Goal: Task Accomplishment & Management: Use online tool/utility

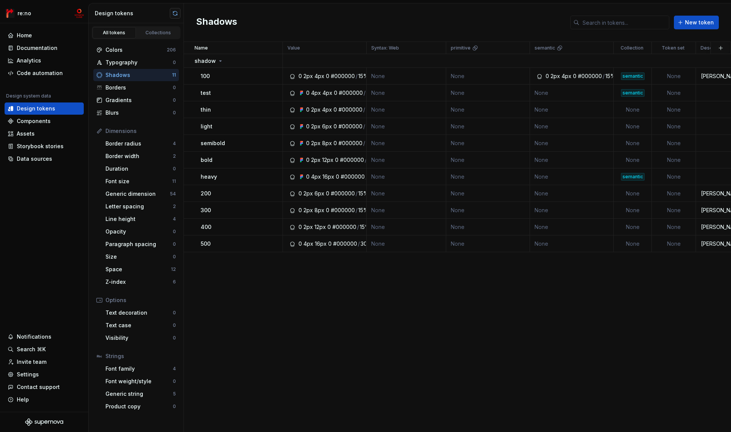
click at [176, 14] on button "button" at bounding box center [175, 13] width 11 height 11
click at [175, 12] on button "button" at bounding box center [175, 13] width 11 height 11
click at [125, 51] on div "Colors" at bounding box center [135, 50] width 61 height 8
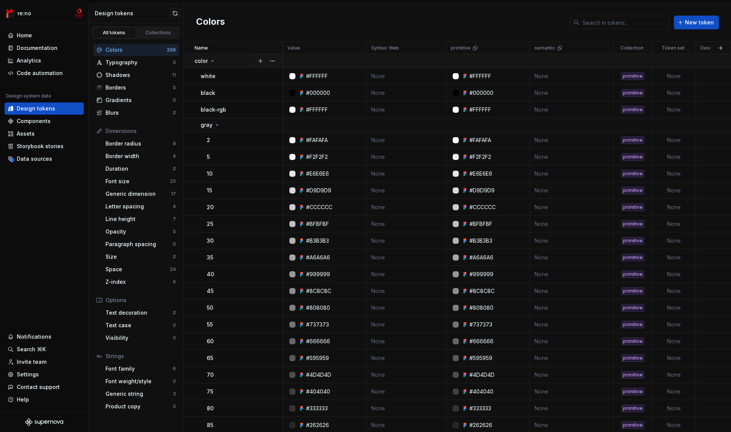
click at [206, 62] on p "color" at bounding box center [201, 61] width 13 height 8
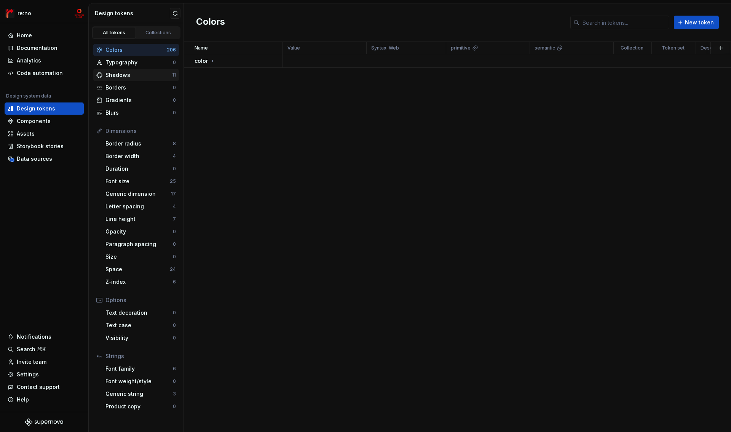
click at [137, 77] on div "Shadows" at bounding box center [138, 75] width 67 height 8
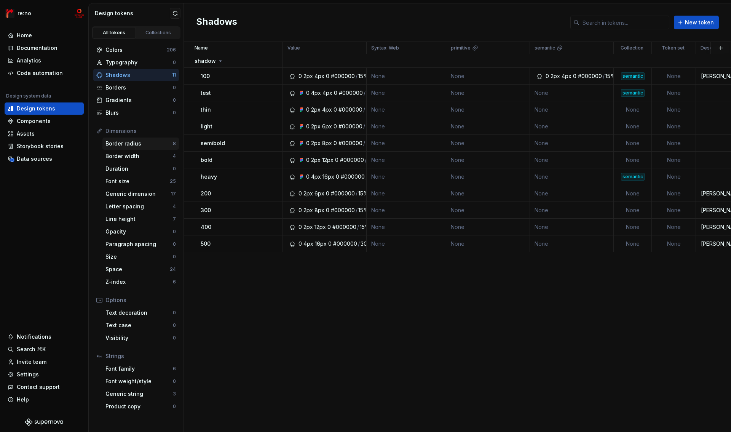
click at [147, 142] on div "Border radius" at bounding box center [138, 144] width 67 height 8
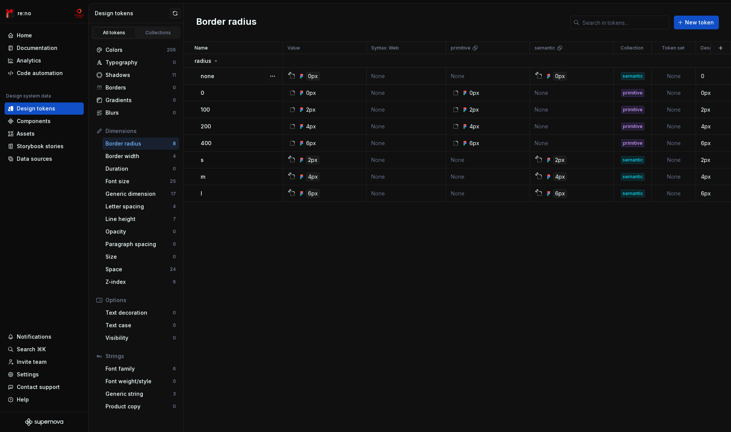
click at [196, 78] on td "none" at bounding box center [233, 76] width 99 height 17
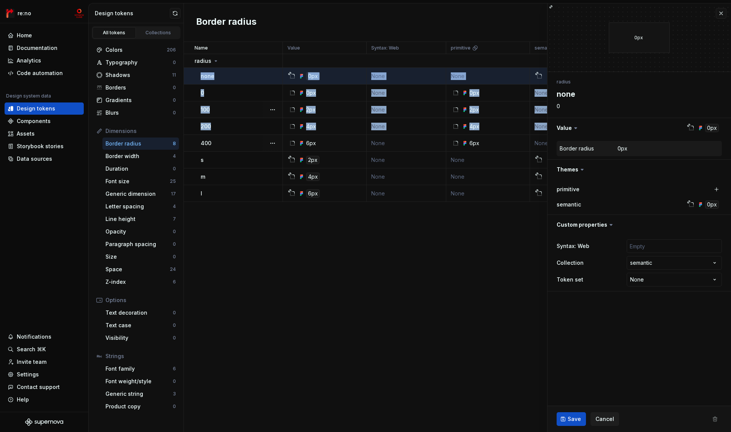
drag, startPoint x: 194, startPoint y: 78, endPoint x: 195, endPoint y: 139, distance: 61.3
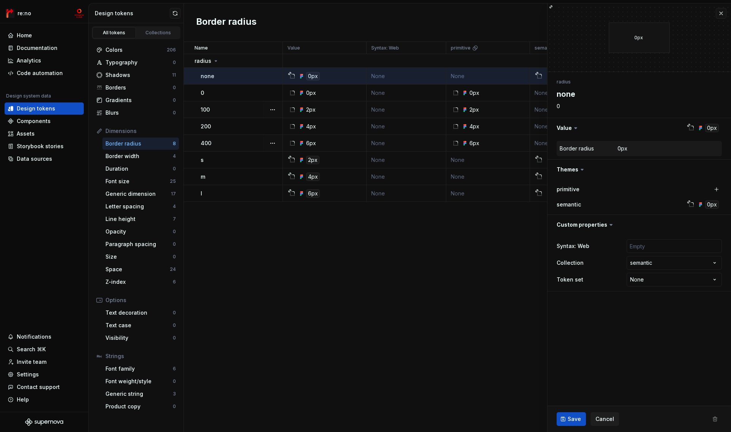
click at [195, 142] on td "400" at bounding box center [233, 143] width 99 height 17
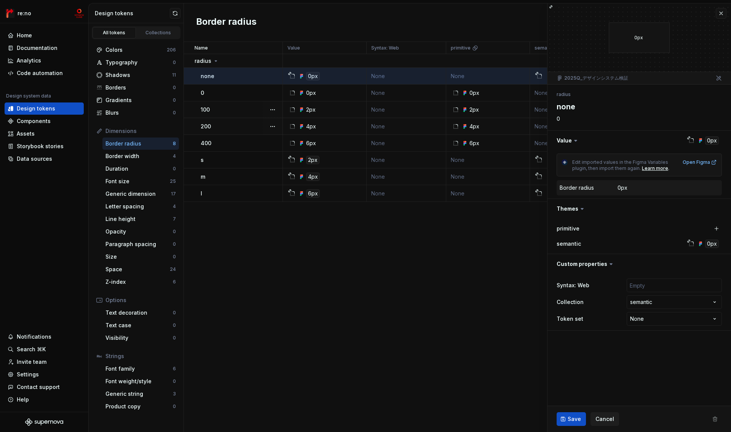
type textarea "*"
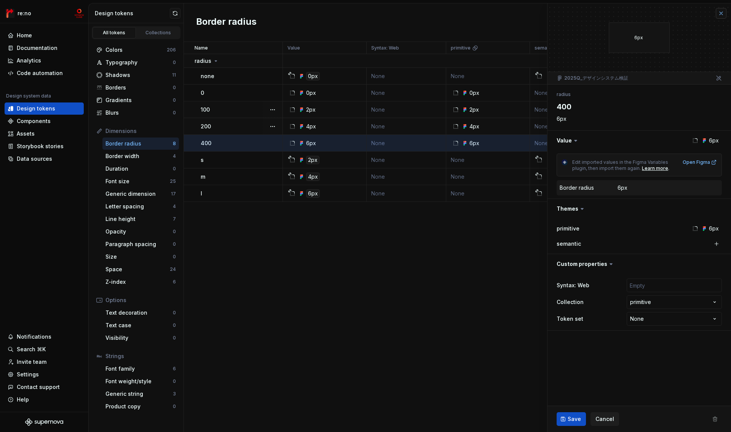
click at [722, 12] on button "button" at bounding box center [721, 13] width 11 height 11
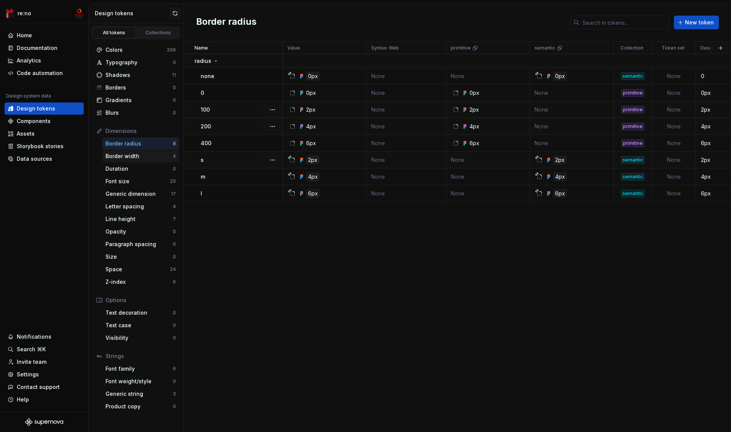
click at [143, 153] on div "Border width" at bounding box center [138, 156] width 67 height 8
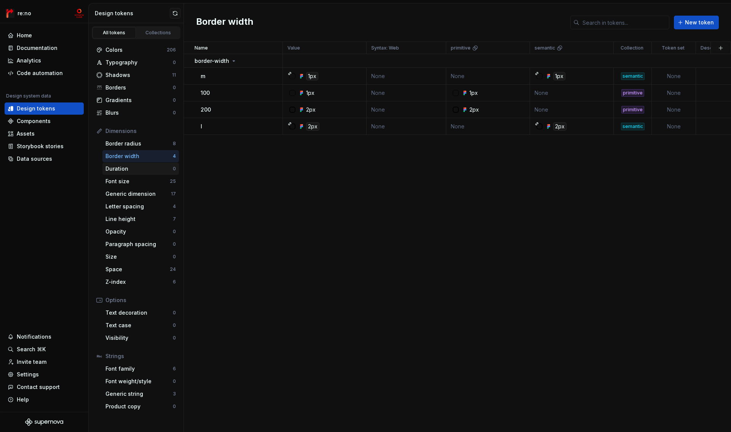
click at [136, 167] on div "Duration" at bounding box center [138, 169] width 67 height 8
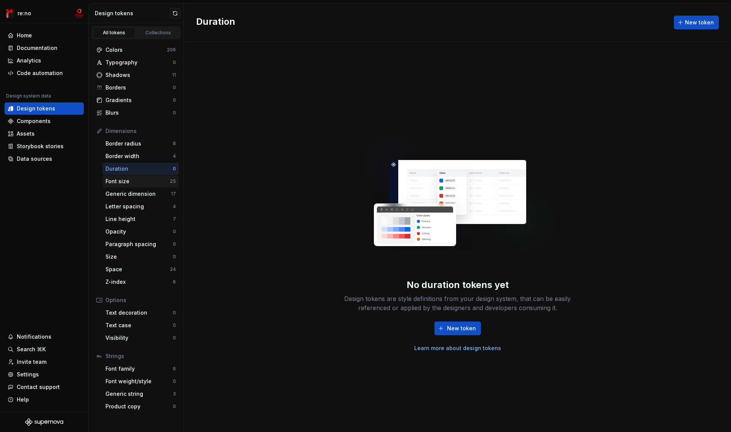
click at [129, 181] on div "Font size" at bounding box center [137, 181] width 64 height 8
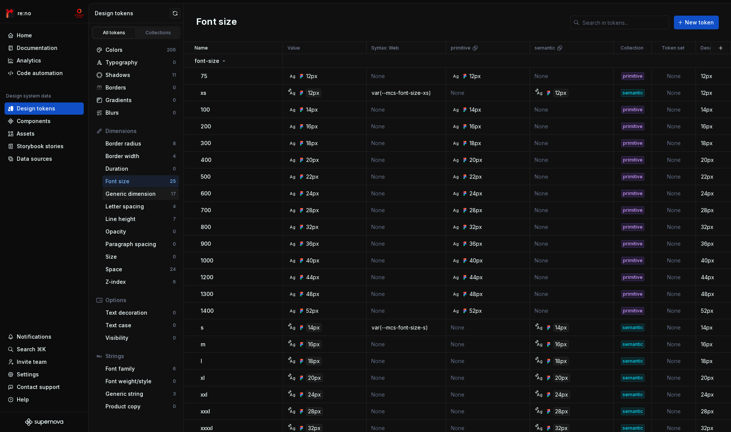
click at [137, 195] on div "Generic dimension" at bounding box center [137, 194] width 65 height 8
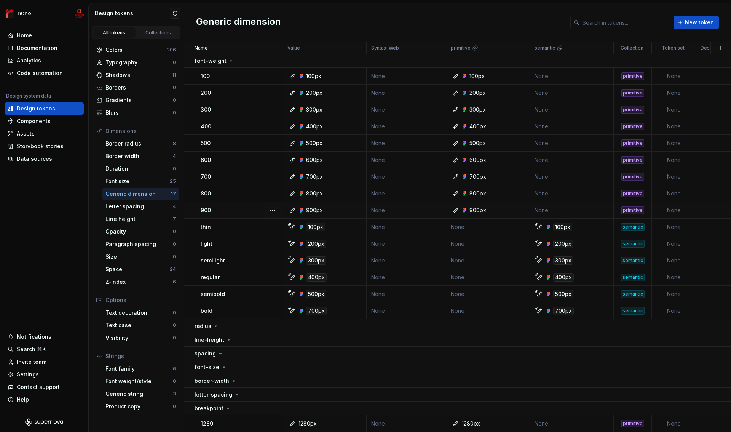
scroll to position [21, 0]
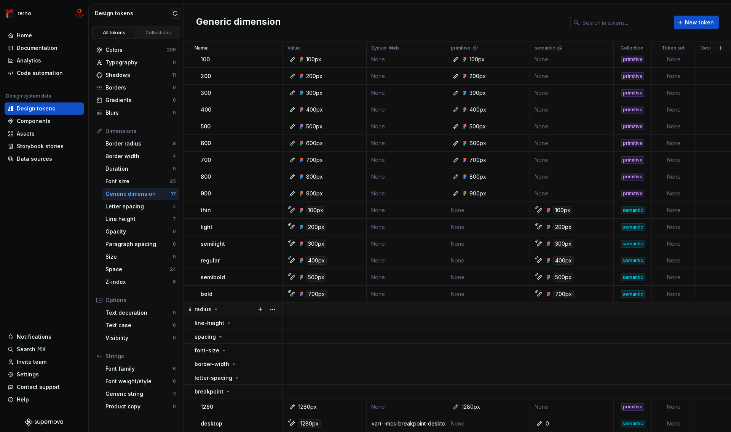
click at [200, 305] on p "radius" at bounding box center [203, 309] width 17 height 8
click at [201, 305] on p "radius" at bounding box center [203, 309] width 17 height 8
click at [214, 374] on p "letter-spacing" at bounding box center [214, 378] width 38 height 8
click at [313, 306] on td at bounding box center [564, 309] width 563 height 14
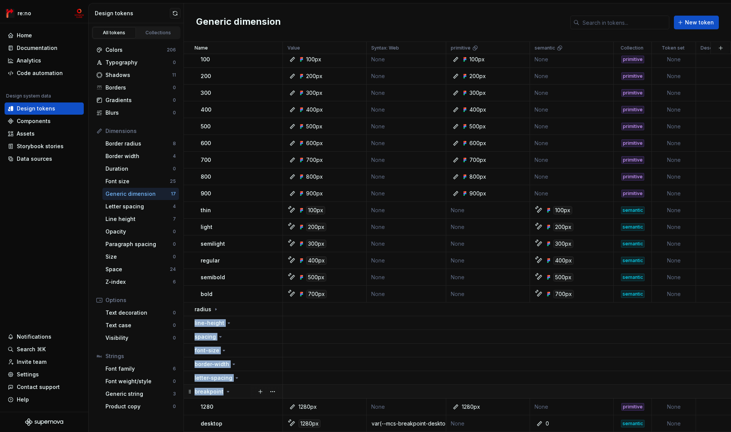
click at [305, 386] on td at bounding box center [564, 392] width 563 height 14
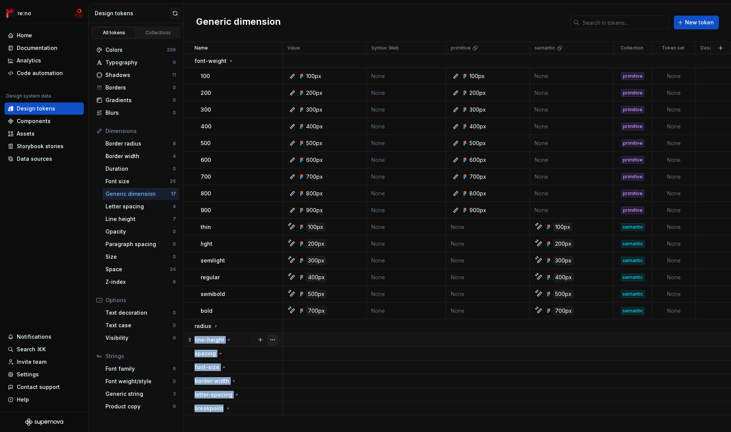
click at [271, 337] on button "button" at bounding box center [272, 339] width 11 height 11
click at [251, 324] on html "re:no Home Documentation Analytics Code automation Design system data Design to…" at bounding box center [365, 216] width 731 height 432
click at [271, 324] on button "button" at bounding box center [272, 326] width 11 height 11
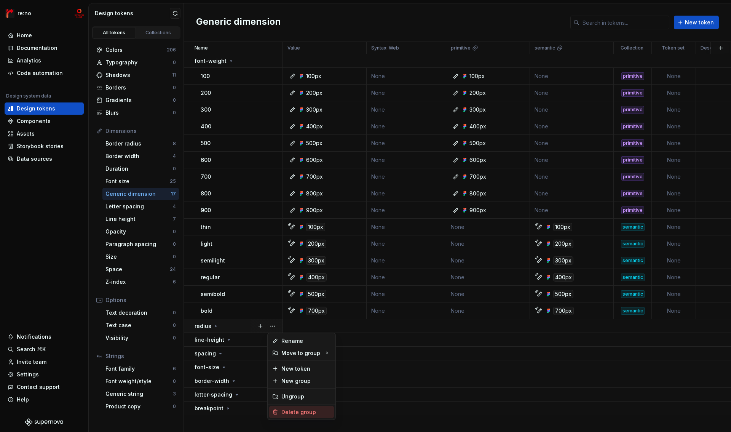
click at [302, 412] on div "Delete group" at bounding box center [305, 412] width 49 height 8
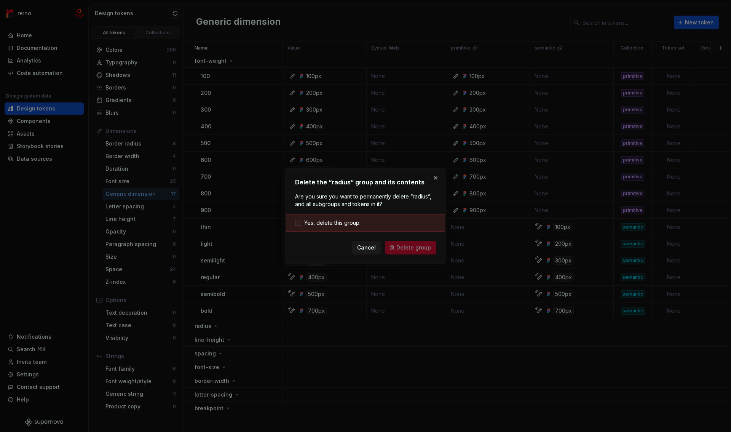
click at [332, 222] on span "Yes, delete this group." at bounding box center [332, 223] width 56 height 8
click at [405, 245] on span "Delete group" at bounding box center [413, 248] width 35 height 8
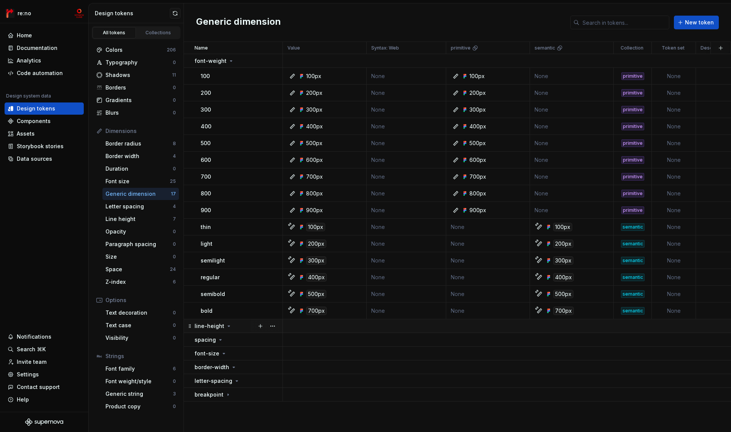
click at [222, 326] on div "line-height" at bounding box center [213, 326] width 37 height 8
click at [275, 326] on button "button" at bounding box center [272, 326] width 11 height 11
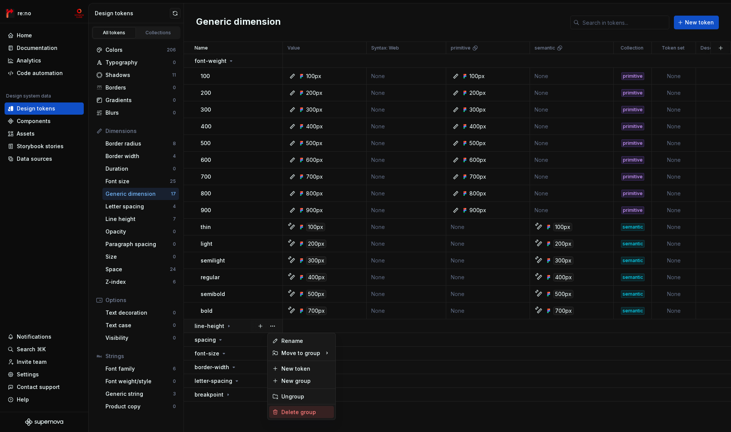
click at [303, 409] on div "Delete group" at bounding box center [305, 412] width 49 height 8
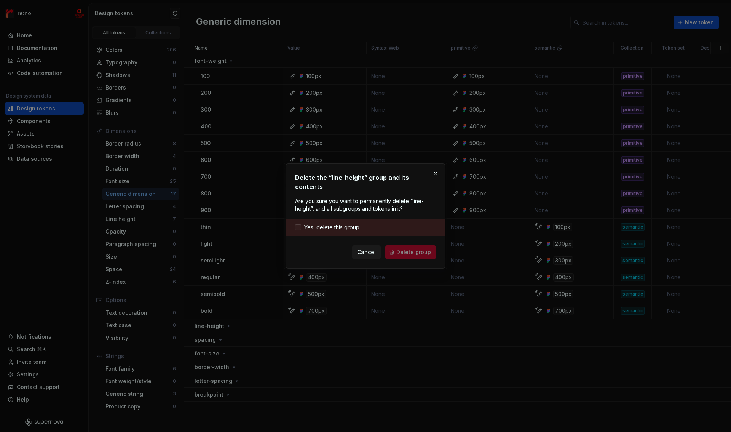
click at [341, 226] on span "Yes, delete this group." at bounding box center [332, 227] width 56 height 8
click at [398, 246] on button "Delete group" at bounding box center [410, 252] width 51 height 14
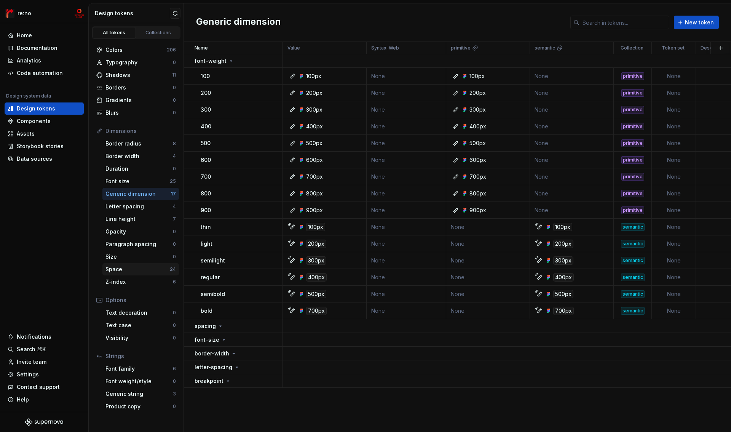
click at [121, 269] on div "Space" at bounding box center [137, 269] width 64 height 8
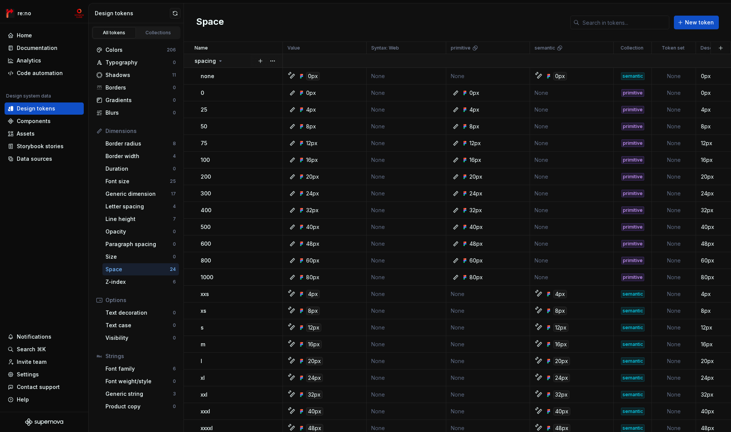
click at [211, 61] on p "spacing" at bounding box center [205, 61] width 21 height 8
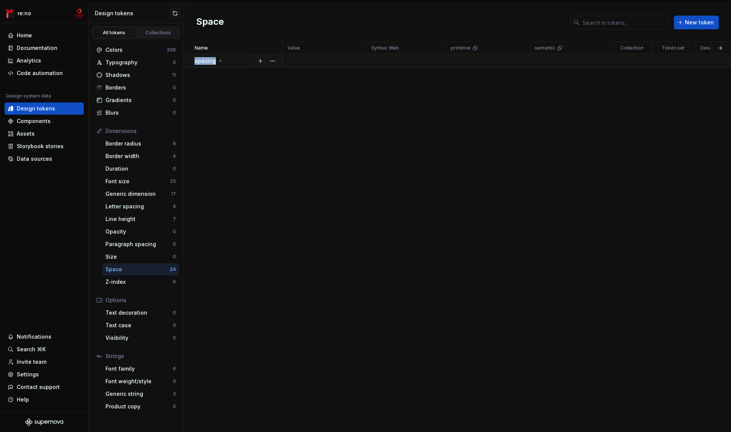
click at [211, 61] on p "spacing" at bounding box center [205, 61] width 21 height 8
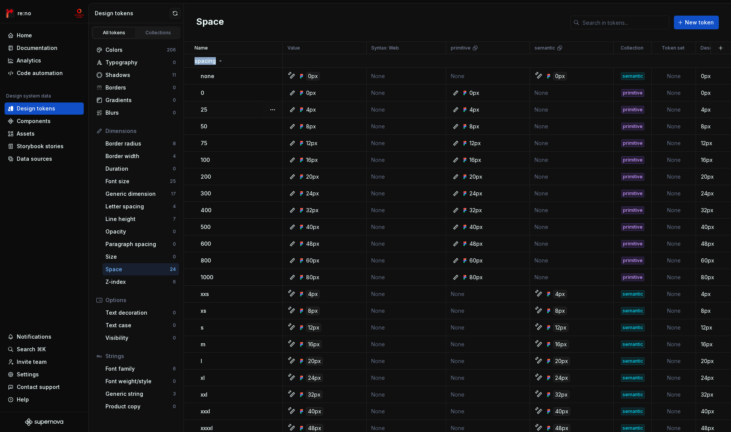
scroll to position [42, 0]
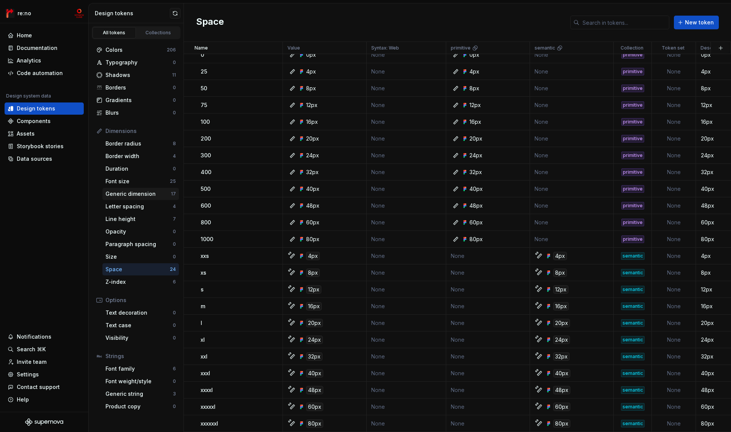
click at [129, 193] on div "Generic dimension" at bounding box center [137, 194] width 65 height 8
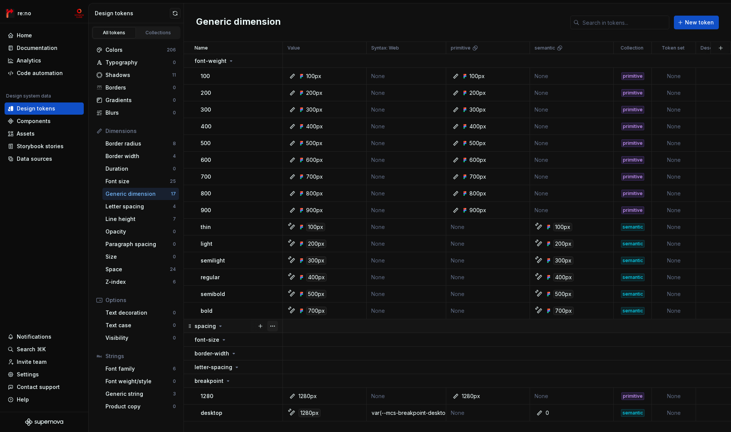
click at [270, 326] on button "button" at bounding box center [272, 326] width 11 height 11
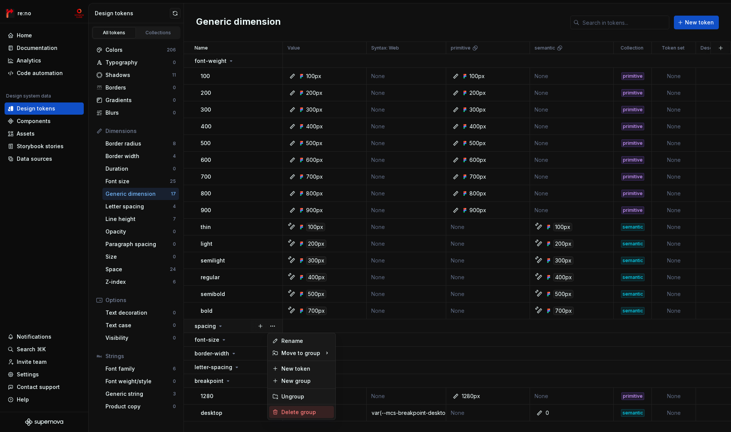
click at [291, 410] on div "Delete group" at bounding box center [305, 412] width 49 height 8
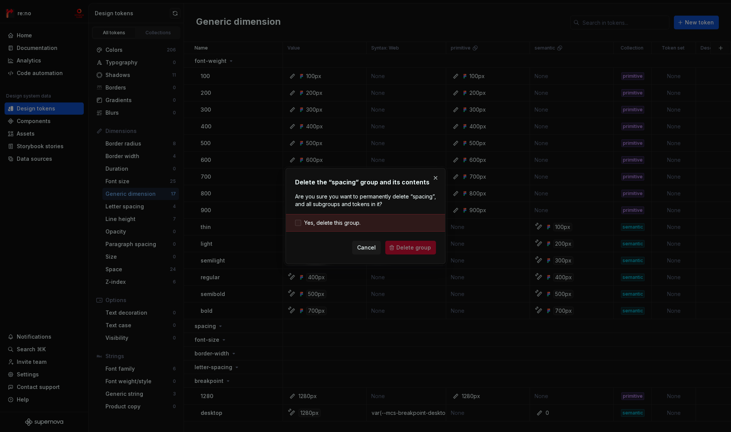
click at [355, 224] on span "Yes, delete this group." at bounding box center [332, 223] width 56 height 8
click at [405, 247] on span "Delete group" at bounding box center [413, 248] width 35 height 8
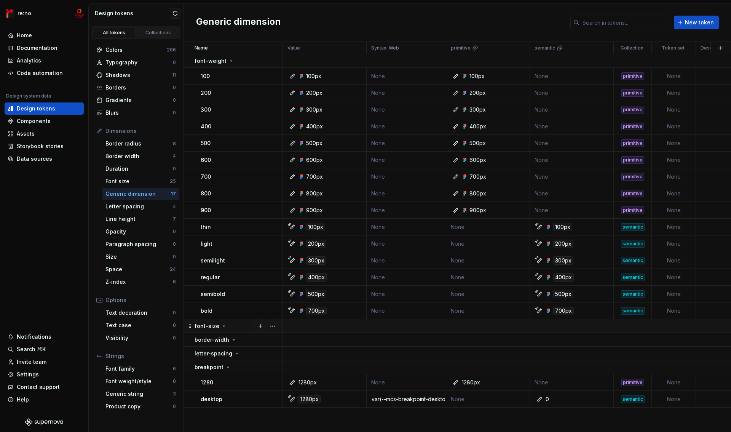
click at [221, 326] on icon at bounding box center [224, 326] width 6 height 6
click at [273, 326] on button "button" at bounding box center [272, 326] width 11 height 11
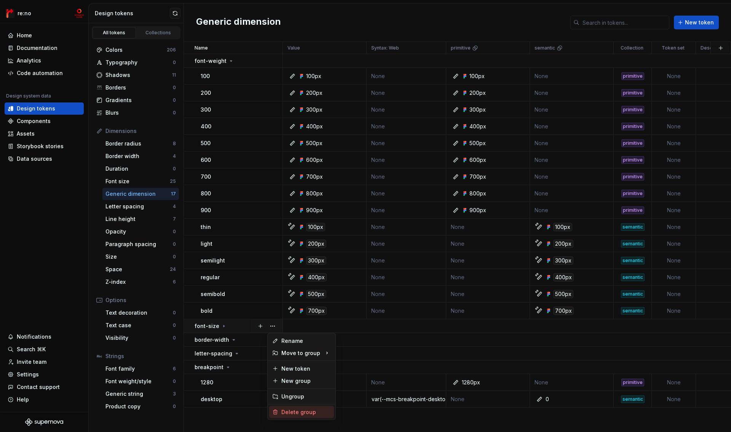
click at [305, 412] on div "Delete group" at bounding box center [305, 412] width 49 height 8
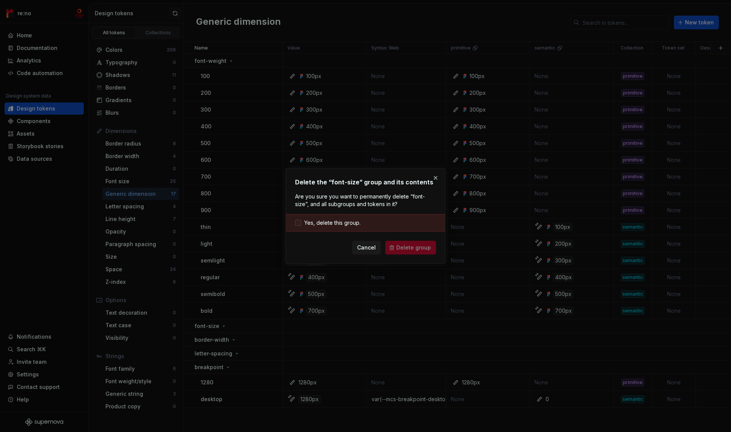
click at [337, 222] on span "Yes, delete this group." at bounding box center [332, 223] width 56 height 8
click at [402, 246] on button "Delete group" at bounding box center [410, 248] width 51 height 14
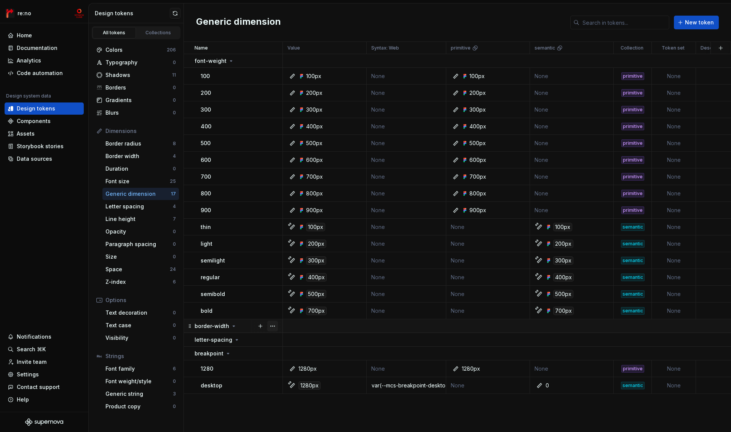
click at [275, 326] on button "button" at bounding box center [272, 326] width 11 height 11
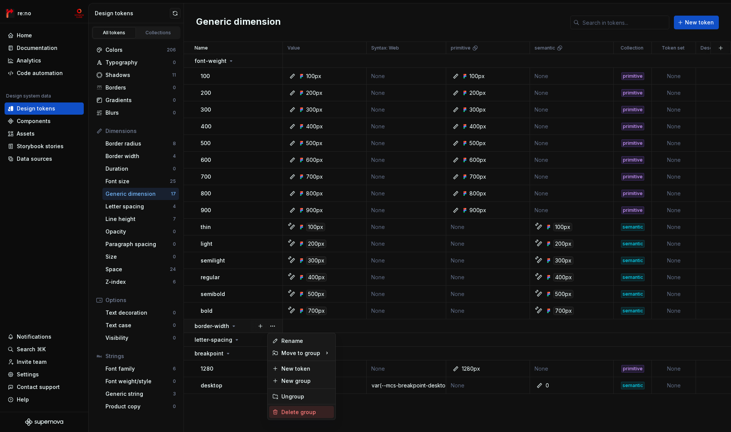
click at [303, 410] on div "Delete group" at bounding box center [305, 412] width 49 height 8
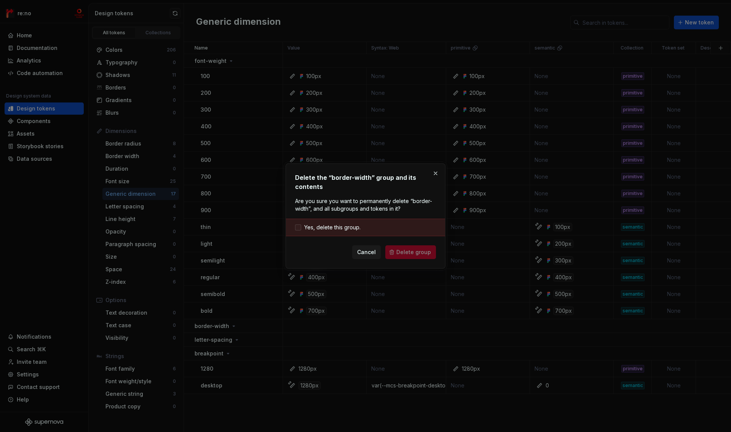
click at [337, 226] on span "Yes, delete this group." at bounding box center [332, 227] width 56 height 8
click at [397, 251] on button "Delete group" at bounding box center [410, 252] width 51 height 14
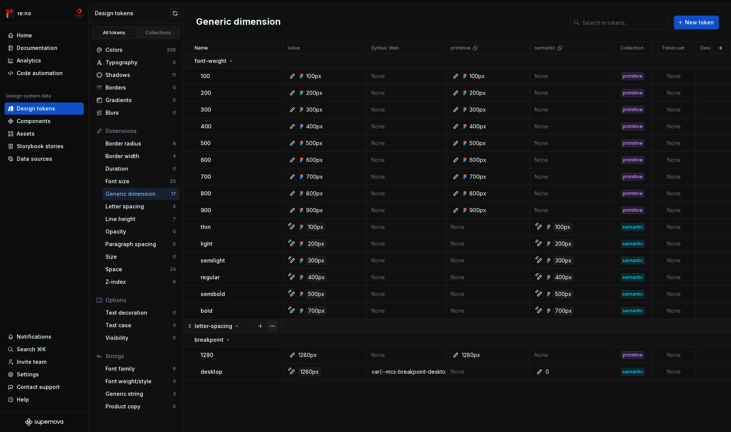
click at [274, 325] on button "button" at bounding box center [272, 326] width 11 height 11
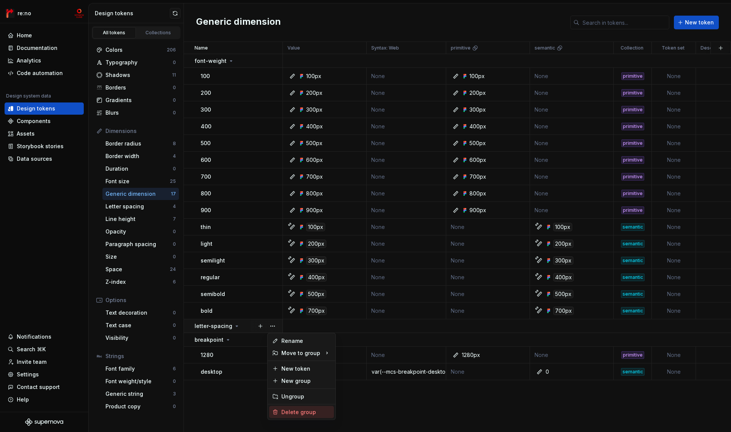
click at [303, 412] on div "Delete group" at bounding box center [305, 412] width 49 height 8
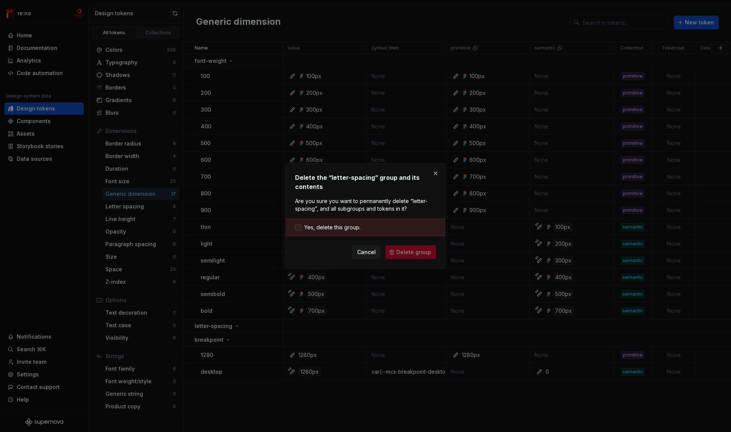
drag, startPoint x: 350, startPoint y: 227, endPoint x: 354, endPoint y: 230, distance: 5.7
click at [350, 227] on span "Yes, delete this group." at bounding box center [332, 227] width 56 height 8
click at [412, 252] on span "Delete group" at bounding box center [413, 252] width 35 height 8
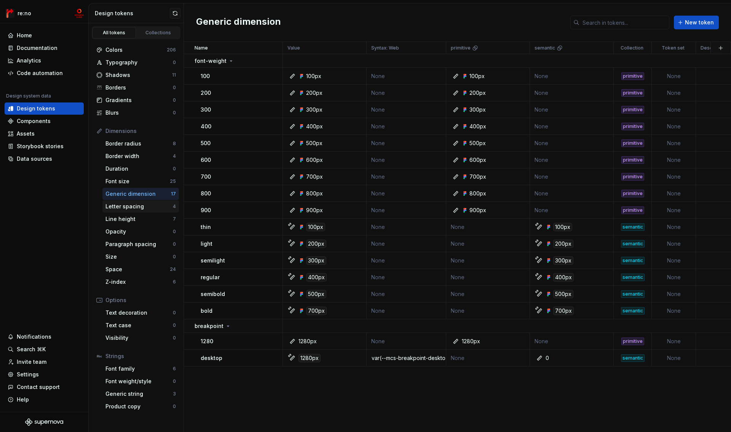
click at [148, 204] on div "Letter spacing" at bounding box center [138, 207] width 67 height 8
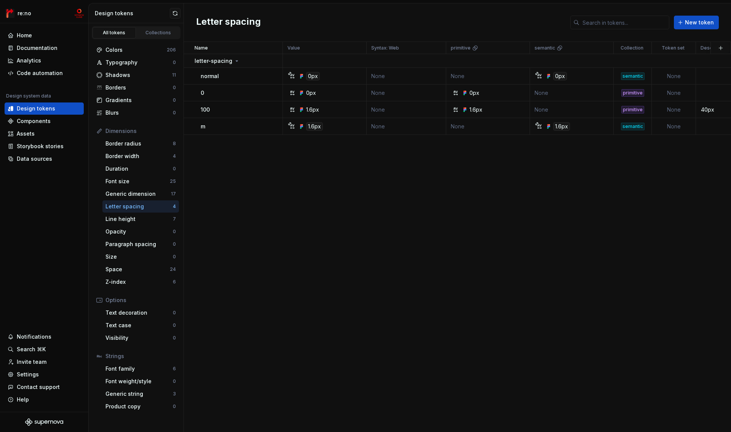
click at [134, 130] on div "Dimensions" at bounding box center [140, 131] width 70 height 8
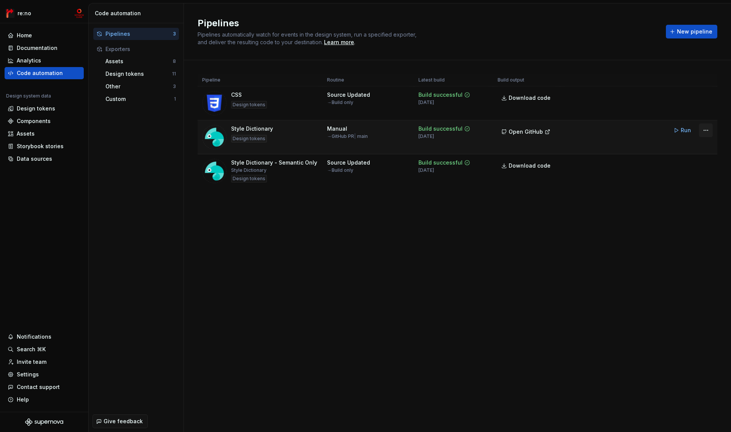
click at [706, 131] on html "re:no Home Documentation Analytics Code automation Design system data Design to…" at bounding box center [365, 216] width 731 height 432
click at [675, 148] on div "Edit pipeline" at bounding box center [677, 147] width 65 height 8
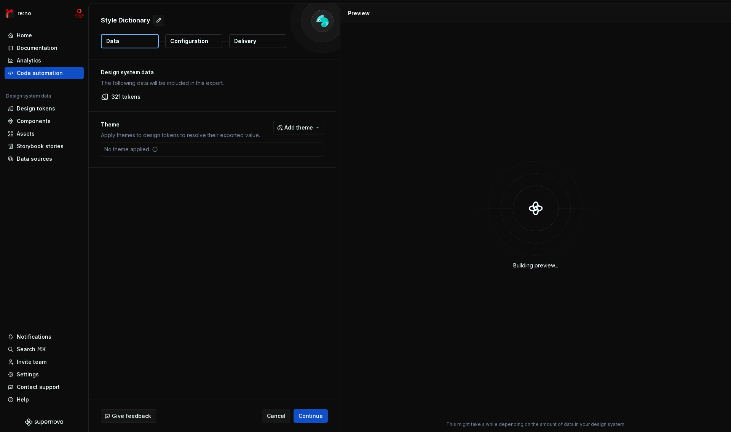
click at [197, 43] on p "Configuration" at bounding box center [189, 41] width 38 height 8
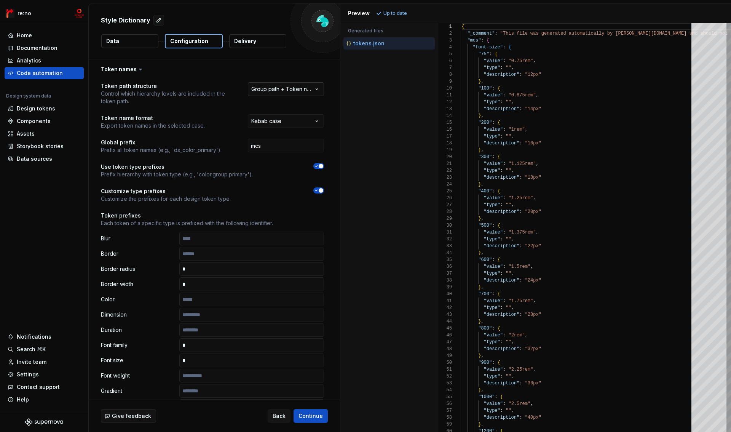
click at [299, 91] on html "**********" at bounding box center [365, 216] width 731 height 432
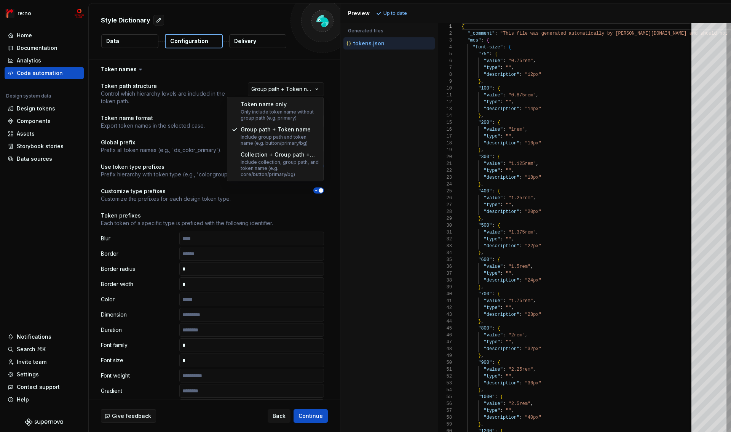
click at [299, 92] on html "**********" at bounding box center [365, 216] width 731 height 432
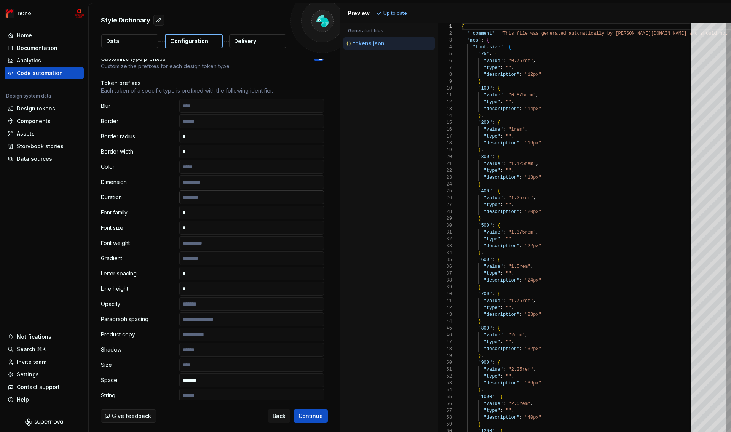
scroll to position [137, 0]
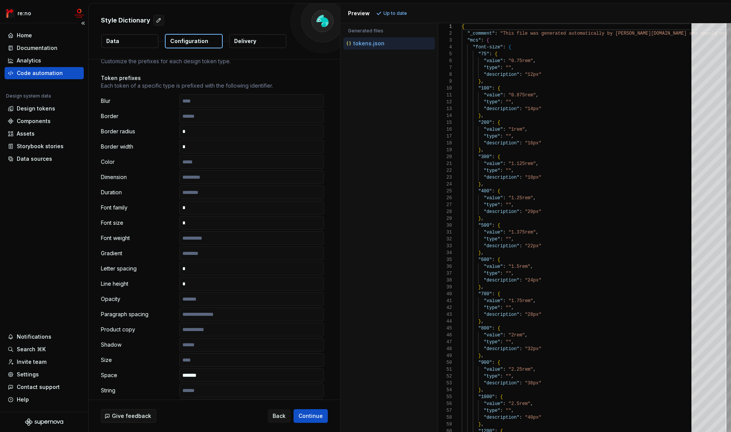
click at [61, 73] on div "Code automation" at bounding box center [44, 73] width 73 height 8
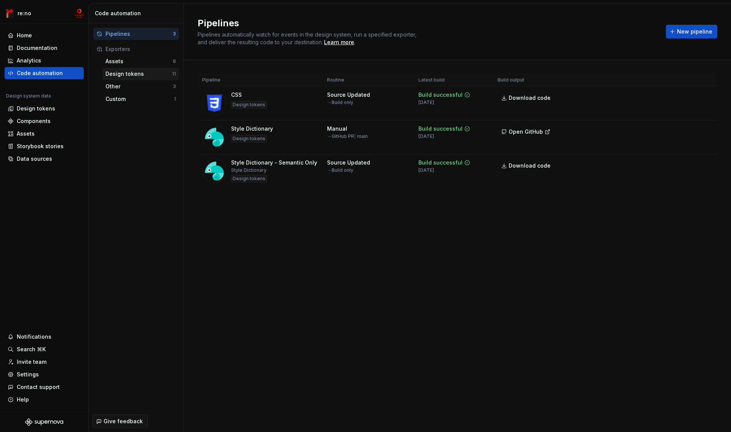
click at [140, 73] on div "Design tokens" at bounding box center [138, 74] width 67 height 8
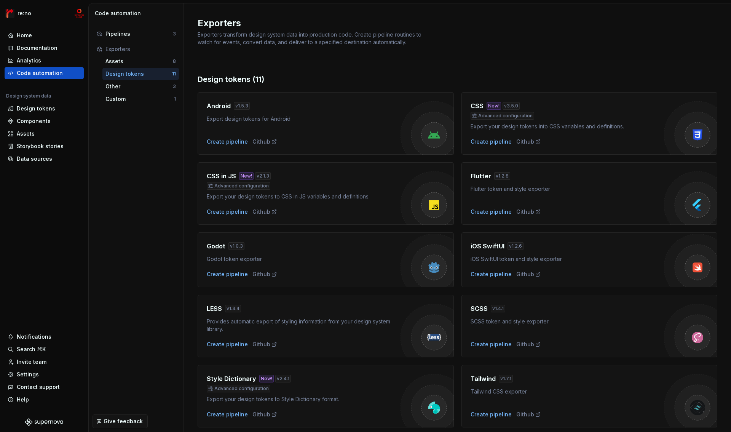
scroll to position [94, 0]
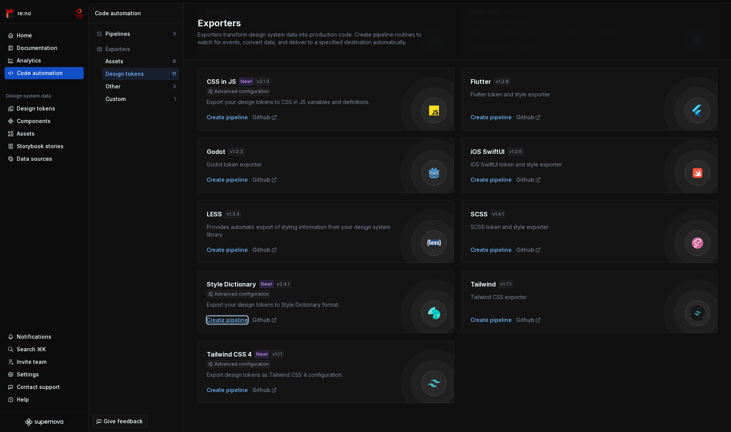
click at [238, 321] on div "Create pipeline" at bounding box center [227, 320] width 41 height 8
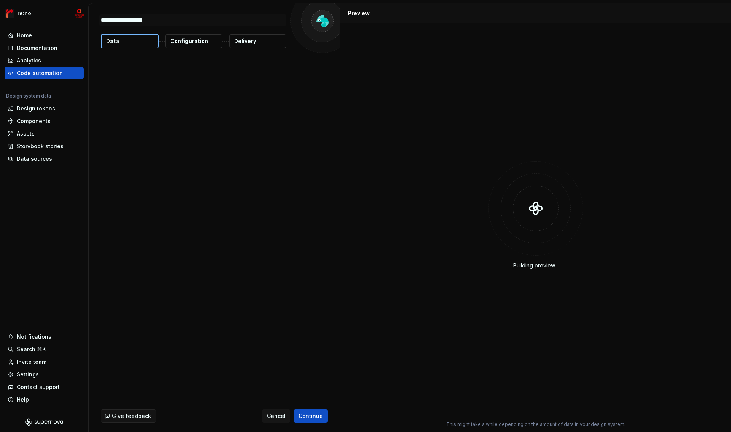
type textarea "*"
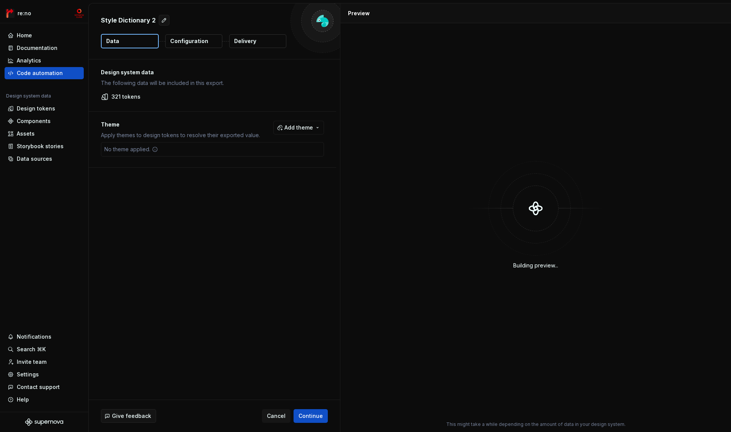
click at [189, 42] on p "Configuration" at bounding box center [189, 41] width 38 height 8
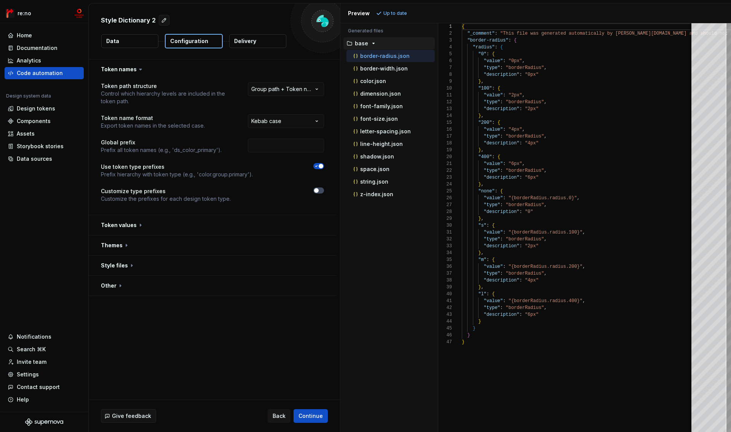
click at [135, 39] on button "Data" at bounding box center [129, 41] width 57 height 14
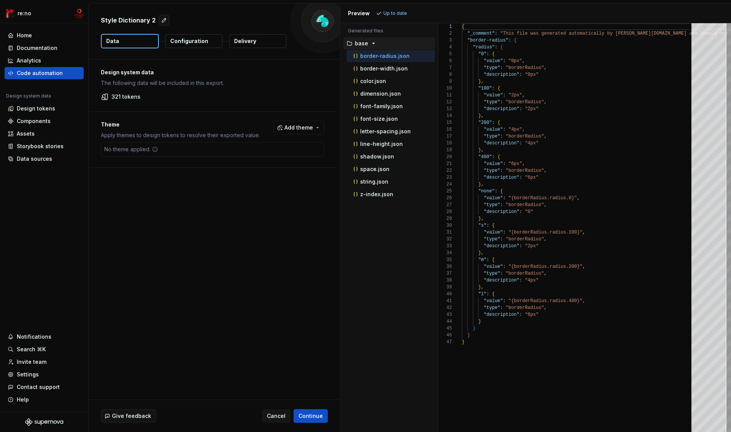
click at [201, 39] on p "Configuration" at bounding box center [189, 41] width 38 height 8
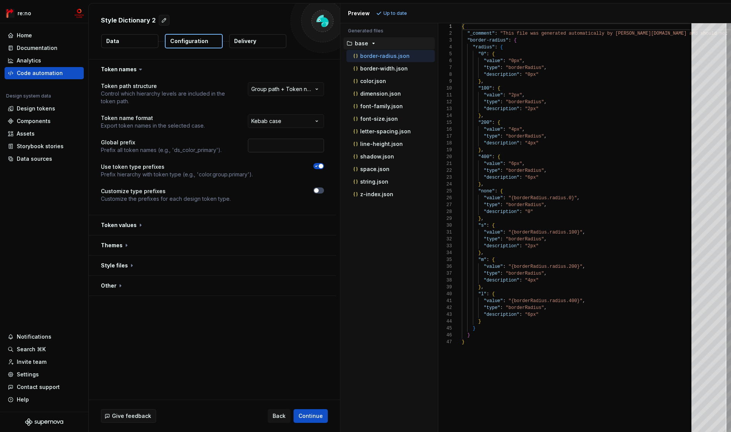
click at [286, 144] on input "text" at bounding box center [286, 146] width 76 height 14
type input "mcs"
click at [394, 14] on span "Refresh preview" at bounding box center [403, 13] width 38 height 6
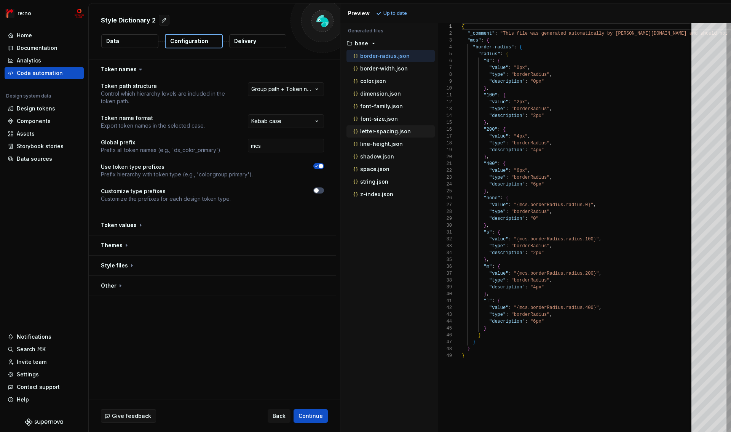
click at [381, 135] on button "letter-spacing.json" at bounding box center [390, 131] width 88 height 8
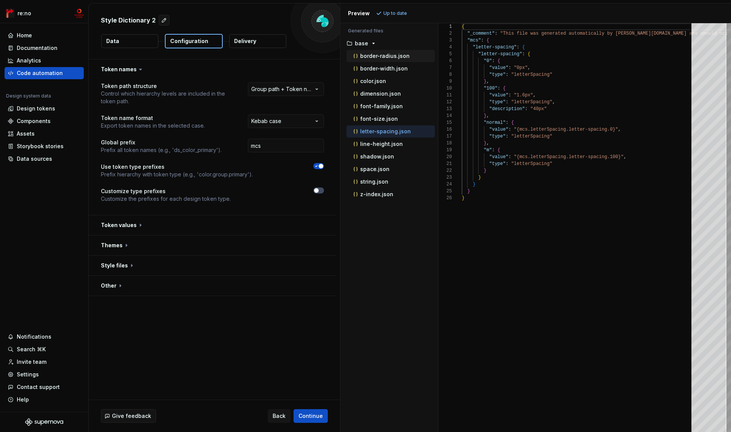
click at [382, 56] on p "border-radius.json" at bounding box center [384, 56] width 49 height 6
type textarea "**********"
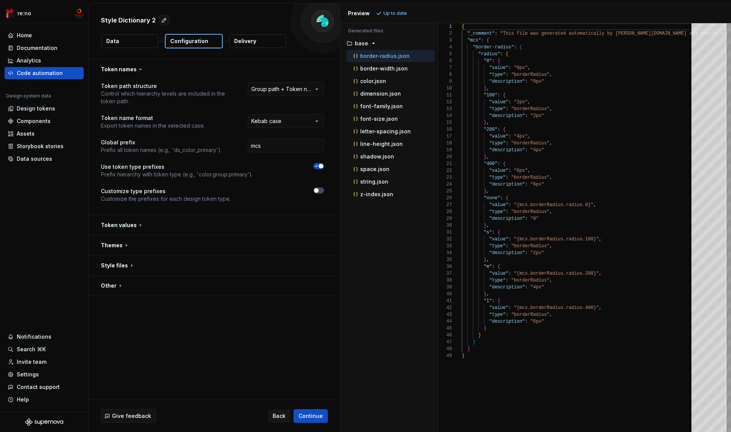
click at [316, 193] on div at bounding box center [284, 194] width 80 height 15
click at [319, 190] on icon "button" at bounding box center [316, 190] width 6 height 5
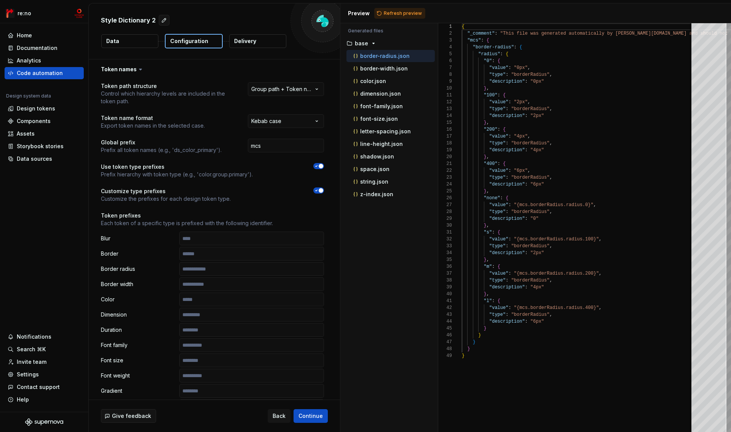
click at [319, 190] on span "button" at bounding box center [321, 190] width 5 height 5
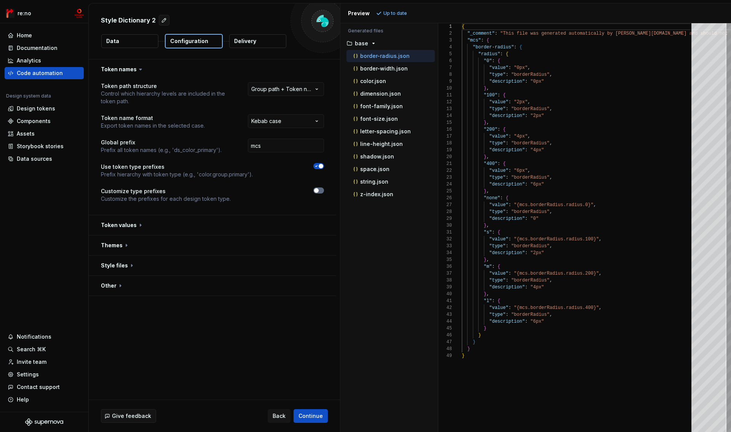
click at [317, 192] on span "button" at bounding box center [316, 190] width 5 height 5
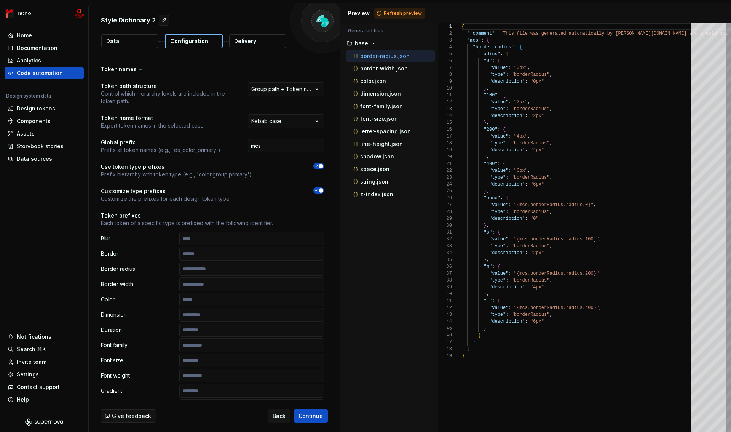
click at [317, 192] on icon "button" at bounding box center [316, 190] width 6 height 5
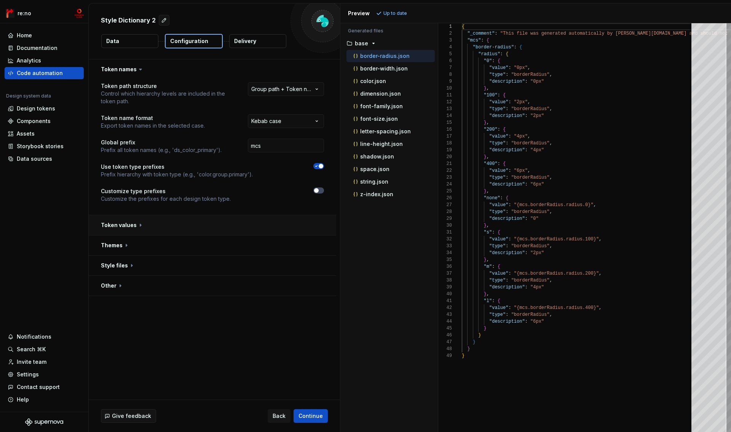
click at [124, 225] on button "button" at bounding box center [212, 225] width 247 height 20
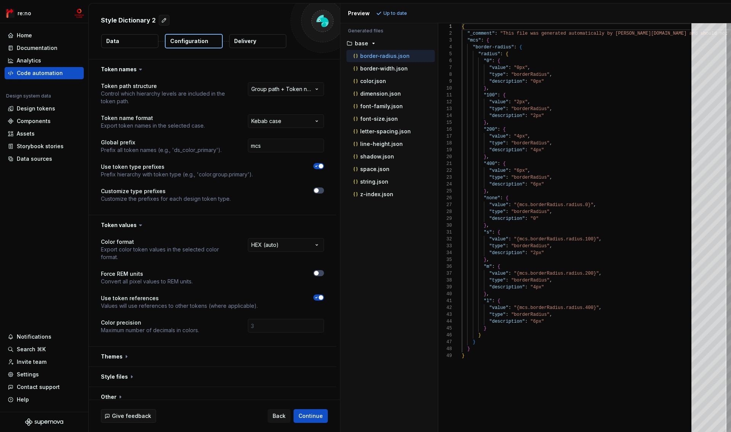
click at [321, 297] on span "button" at bounding box center [321, 297] width 5 height 5
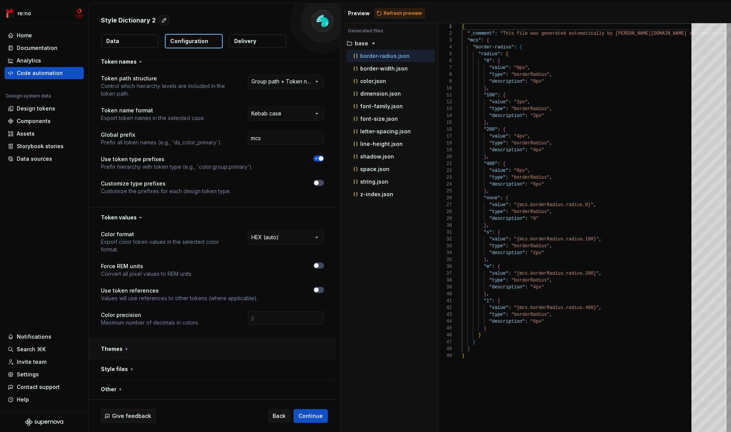
click at [117, 348] on button "button" at bounding box center [212, 349] width 247 height 20
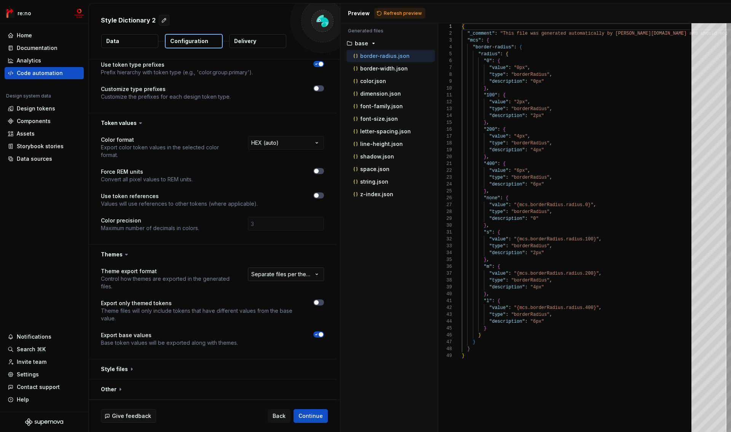
click at [273, 274] on html "**********" at bounding box center [365, 216] width 731 height 432
click at [320, 303] on button "button" at bounding box center [318, 302] width 11 height 6
click at [320, 303] on span "button" at bounding box center [321, 302] width 5 height 5
click at [320, 303] on button "button" at bounding box center [318, 302] width 11 height 6
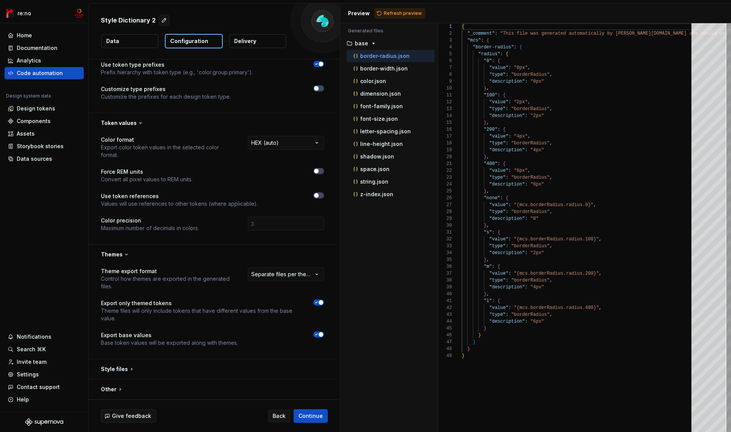
click at [318, 336] on icon "button" at bounding box center [316, 334] width 6 height 5
click at [110, 372] on button "button" at bounding box center [212, 369] width 247 height 20
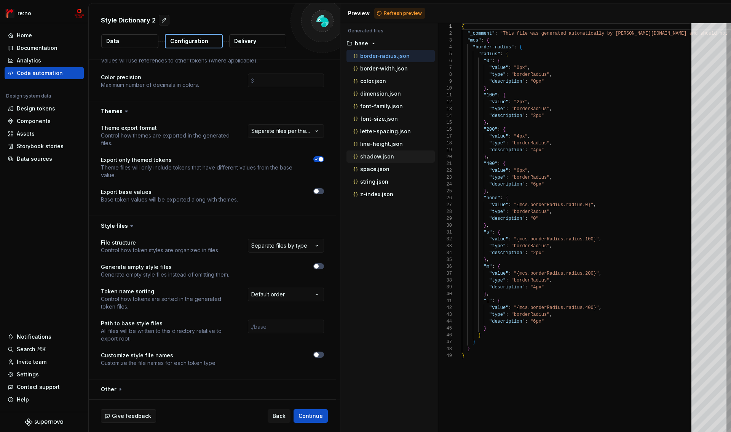
click at [382, 154] on p "shadow.json" at bounding box center [377, 156] width 34 height 6
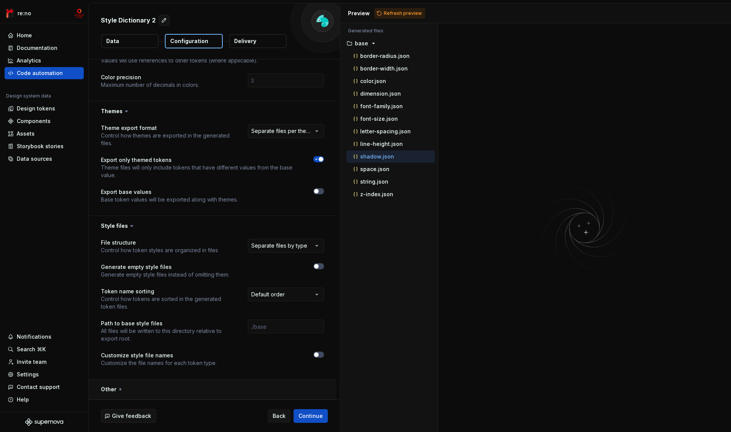
click at [110, 390] on button "button" at bounding box center [212, 389] width 247 height 20
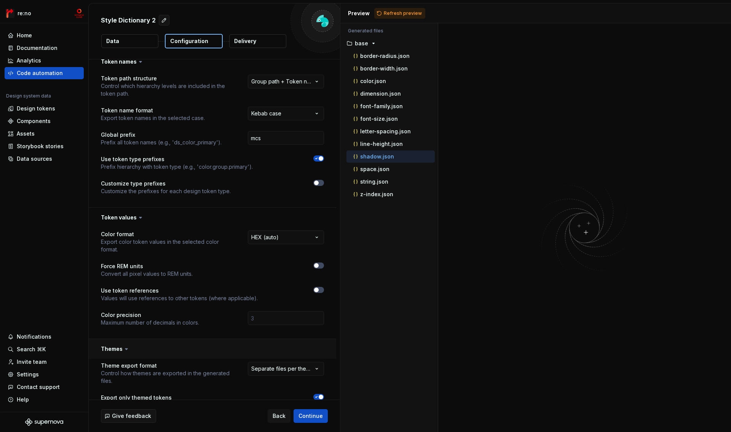
scroll to position [0, 0]
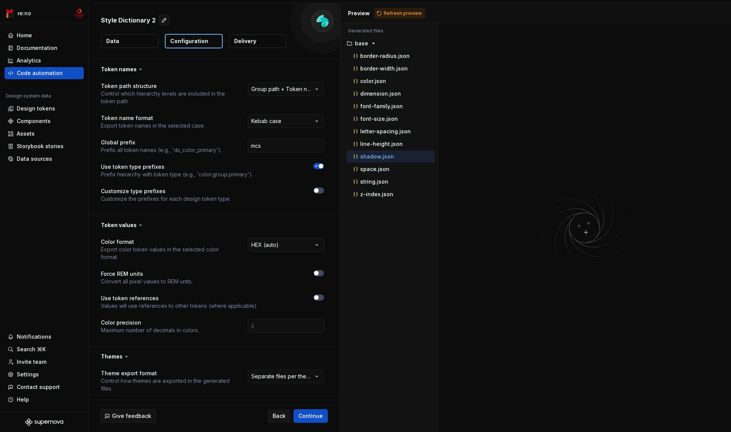
click at [134, 43] on button "Data" at bounding box center [129, 41] width 57 height 14
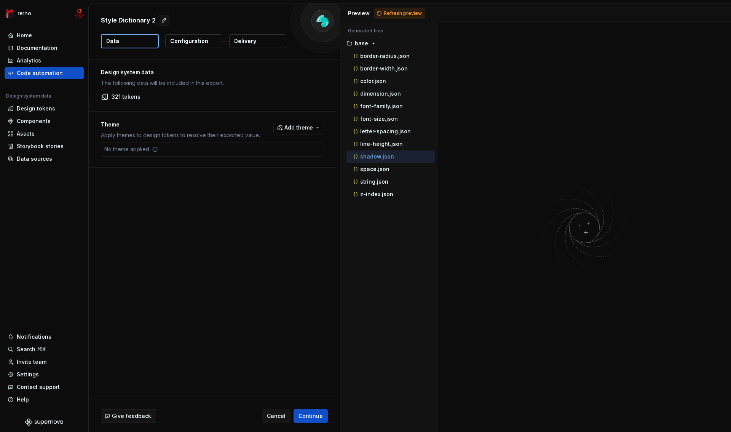
click at [152, 144] on div "No theme applied." at bounding box center [131, 149] width 60 height 14
click at [291, 129] on span "Add theme" at bounding box center [298, 128] width 29 height 8
click at [264, 157] on div "primitive" at bounding box center [257, 158] width 23 height 8
click at [262, 171] on div "semantic" at bounding box center [258, 170] width 24 height 8
click at [255, 205] on html "re:no Home Documentation Analytics Code automation Design system data Design to…" at bounding box center [365, 216] width 731 height 432
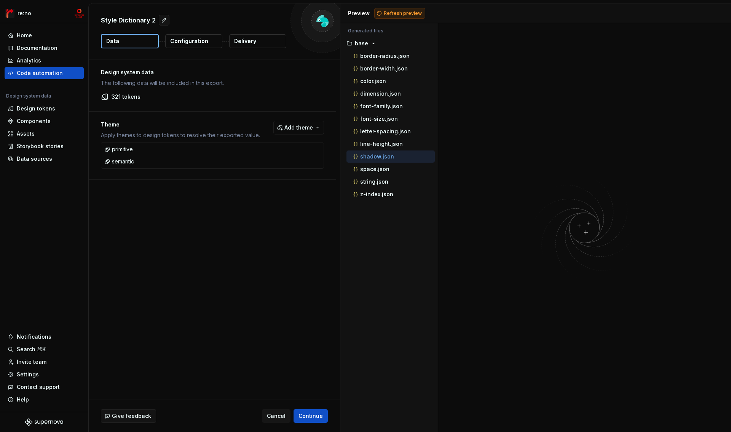
click at [402, 13] on span "Refresh preview" at bounding box center [403, 13] width 38 height 6
click at [190, 45] on button "Configuration" at bounding box center [193, 41] width 57 height 14
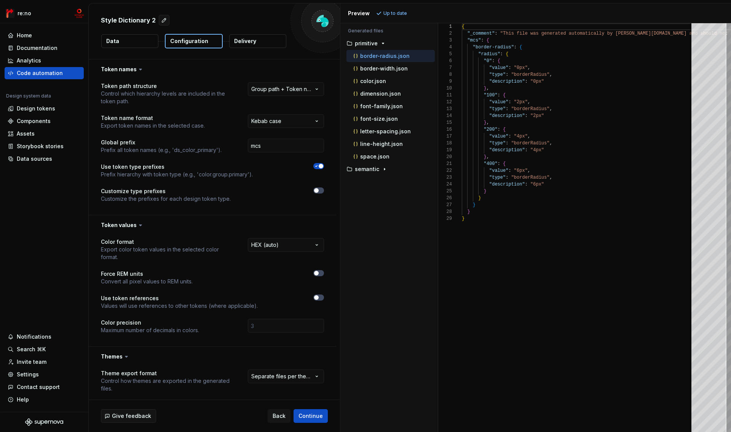
click at [319, 168] on span "button" at bounding box center [321, 166] width 5 height 5
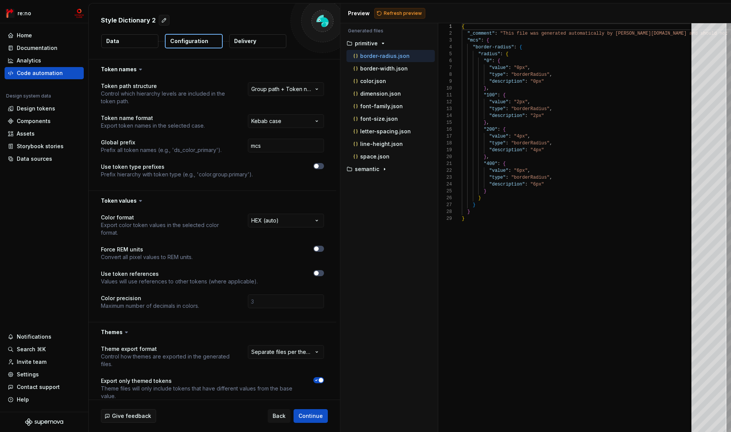
click at [397, 12] on span "Refresh preview" at bounding box center [403, 13] width 38 height 6
type textarea "**********"
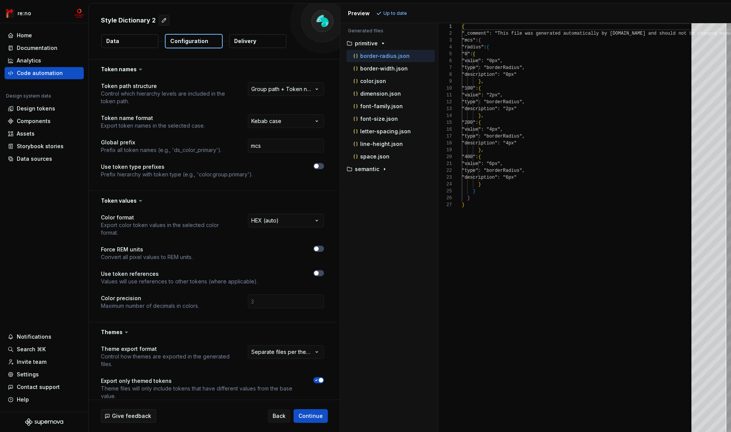
scroll to position [69, 0]
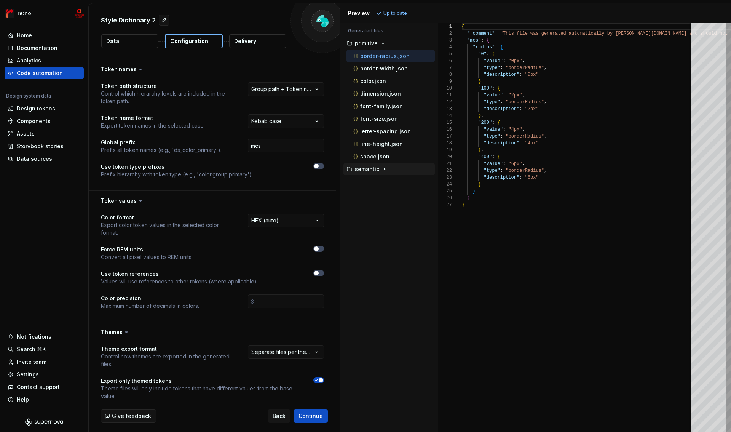
click at [371, 171] on p "semantic" at bounding box center [367, 169] width 24 height 6
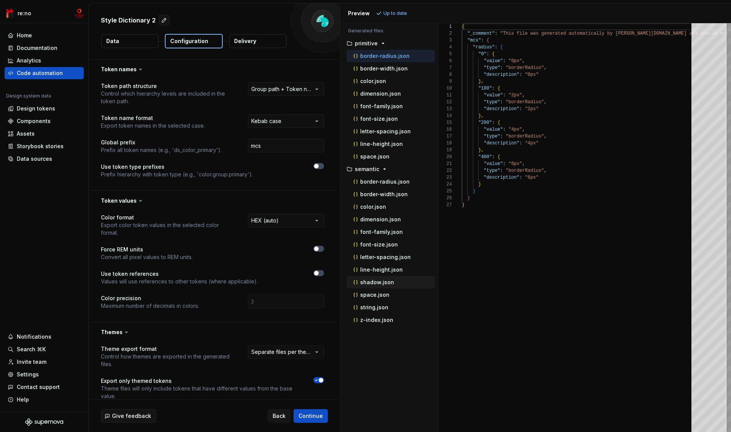
click at [377, 283] on p "shadow.json" at bounding box center [377, 282] width 34 height 6
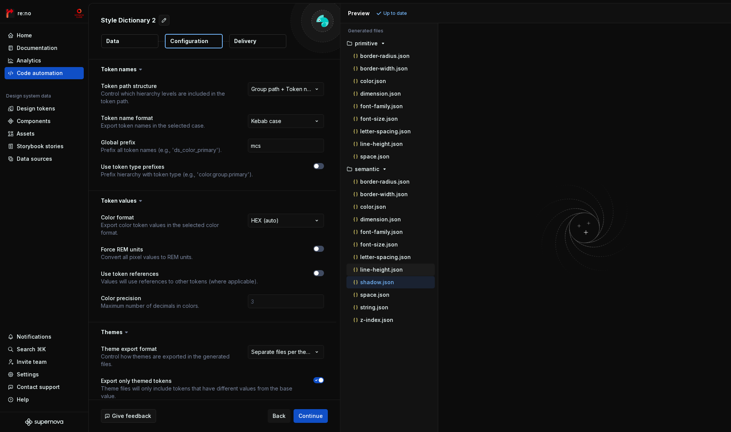
click at [360, 268] on p "line-height.json" at bounding box center [381, 270] width 43 height 6
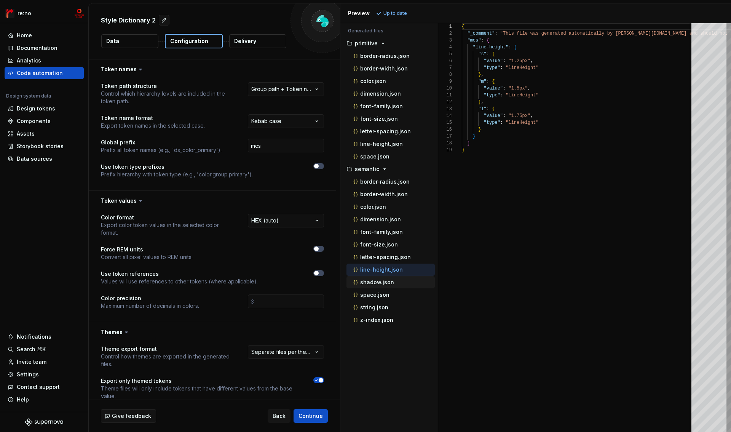
click at [380, 282] on p "shadow.json" at bounding box center [377, 282] width 34 height 6
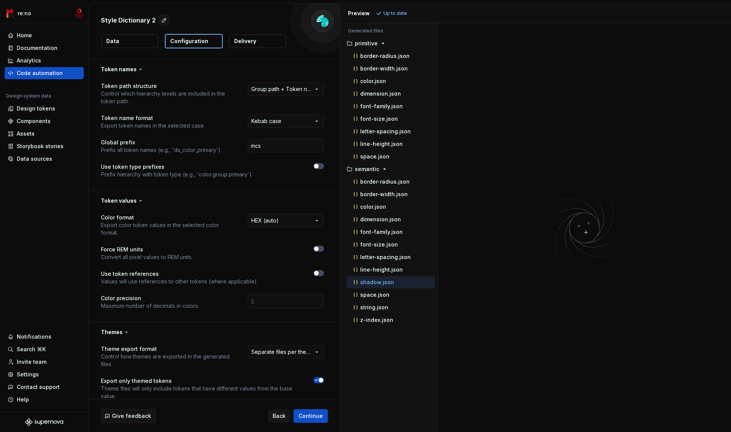
scroll to position [5, 0]
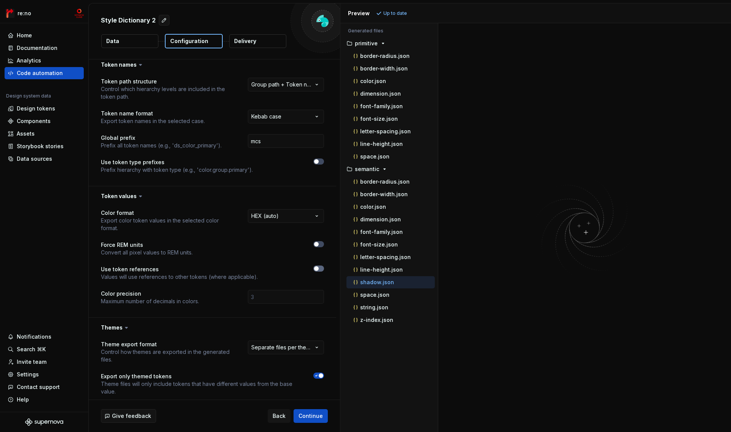
click at [318, 270] on span "button" at bounding box center [316, 268] width 5 height 5
click at [403, 14] on span "Refresh preview" at bounding box center [403, 13] width 38 height 6
click at [321, 266] on span "button" at bounding box center [321, 268] width 5 height 5
click at [391, 14] on span "Refresh preview" at bounding box center [403, 13] width 38 height 6
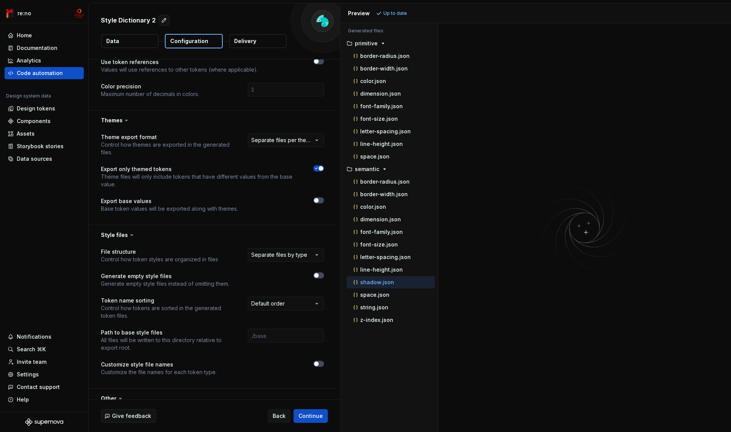
scroll to position [217, 0]
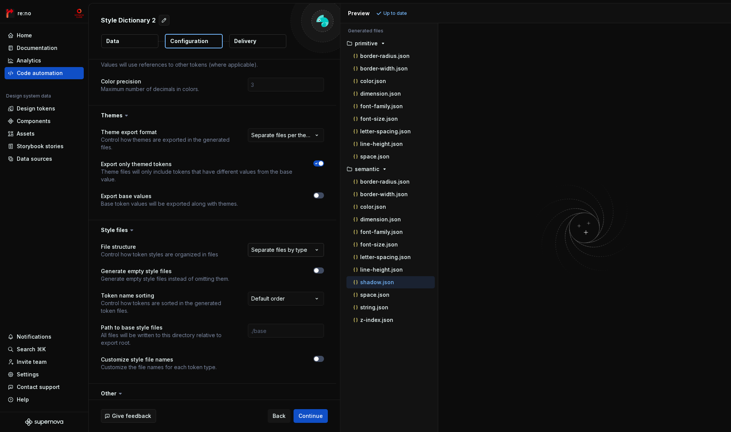
click at [278, 249] on html "**********" at bounding box center [365, 216] width 731 height 432
click at [263, 224] on html "**********" at bounding box center [365, 216] width 731 height 432
click at [396, 180] on p "border-radius.json" at bounding box center [384, 182] width 49 height 6
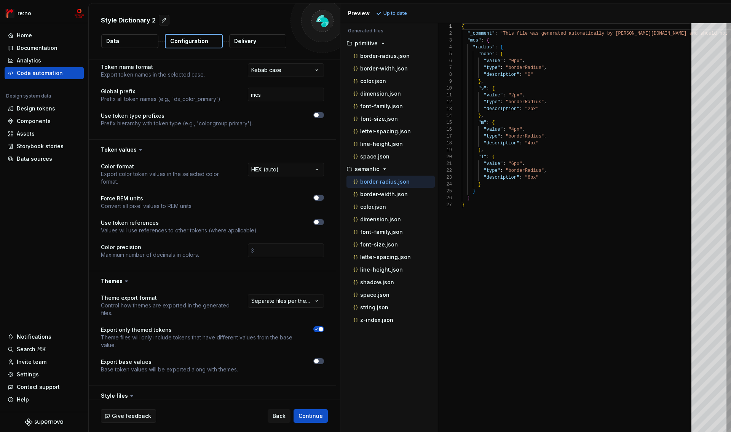
scroll to position [0, 0]
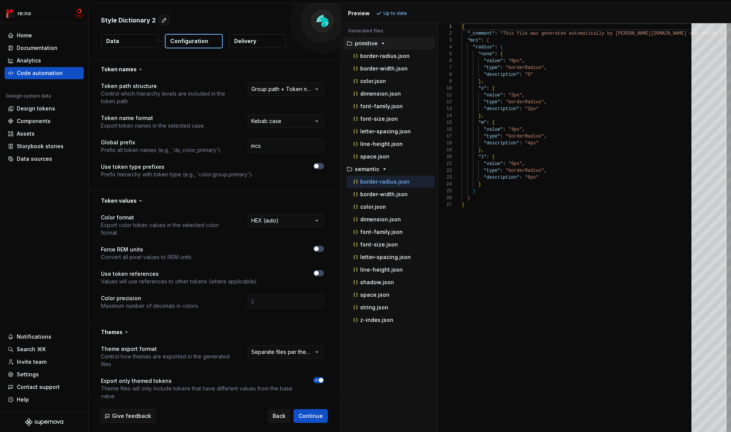
click at [364, 44] on p "primitive" at bounding box center [366, 43] width 23 height 6
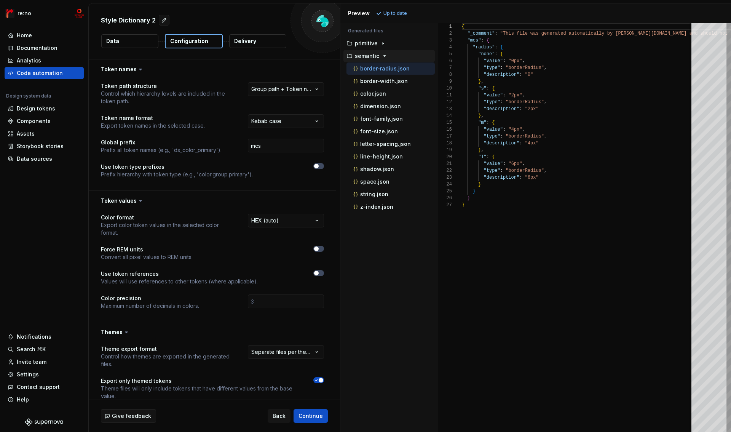
click at [365, 58] on p "semantic" at bounding box center [367, 56] width 24 height 6
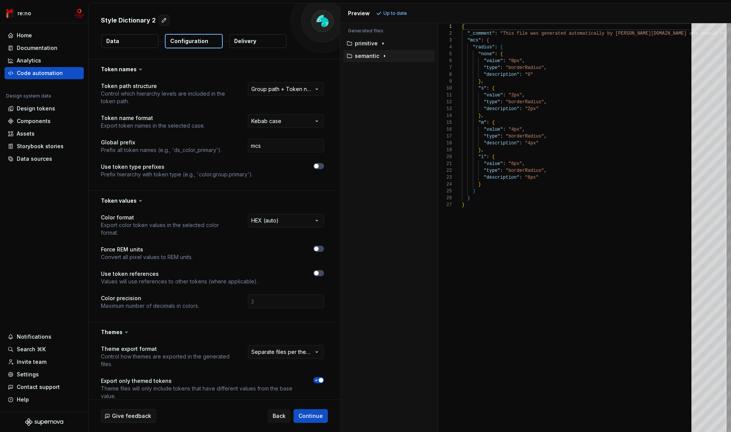
click at [365, 58] on p "semantic" at bounding box center [367, 56] width 24 height 6
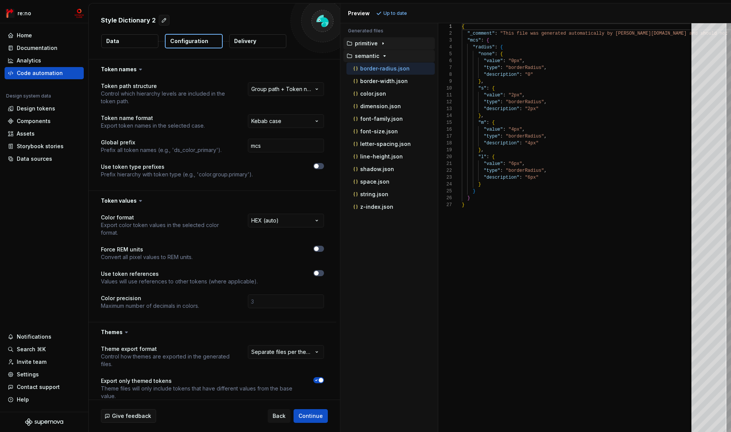
click at [367, 44] on p "primitive" at bounding box center [366, 43] width 23 height 6
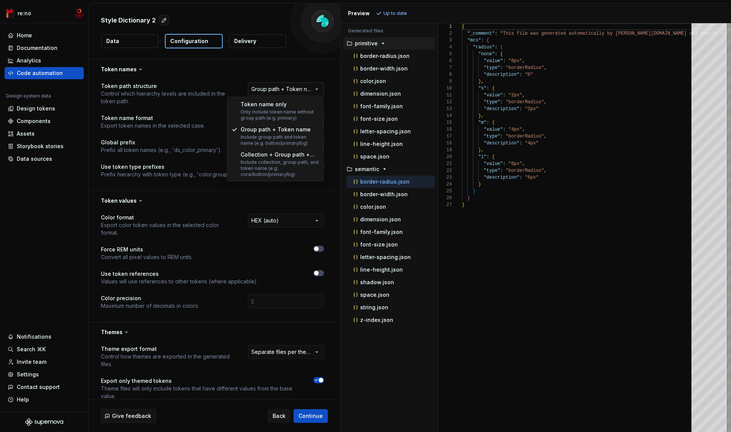
click at [315, 85] on html "**********" at bounding box center [365, 216] width 731 height 432
click at [302, 87] on html "**********" at bounding box center [365, 216] width 731 height 432
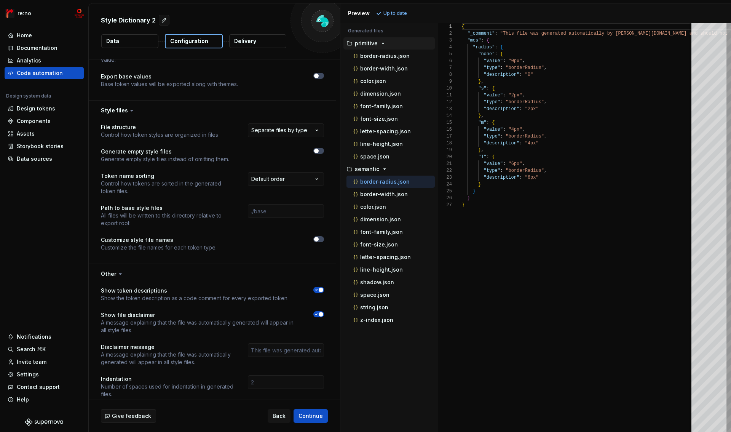
scroll to position [347, 0]
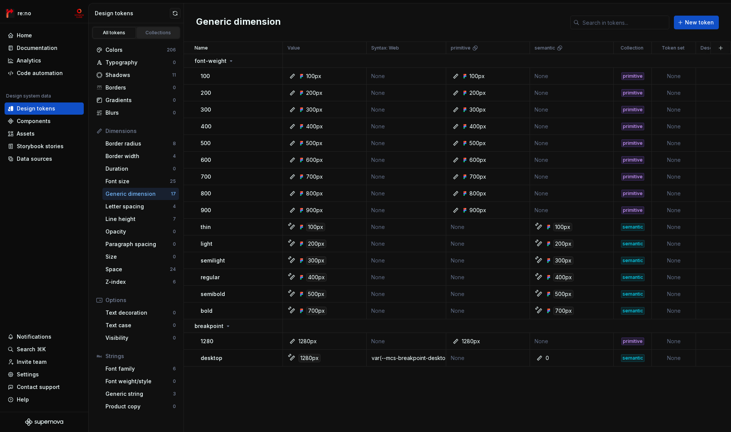
click at [152, 33] on div "Collections" at bounding box center [158, 33] width 38 height 6
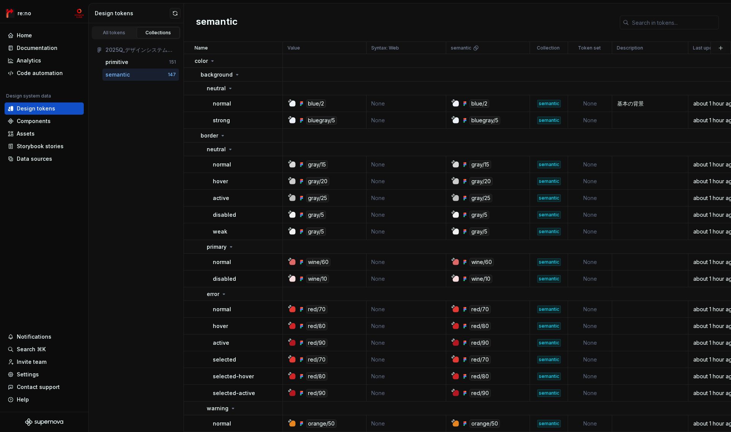
click at [130, 73] on div "semantic" at bounding box center [136, 75] width 62 height 8
click at [195, 61] on p "color" at bounding box center [201, 61] width 13 height 8
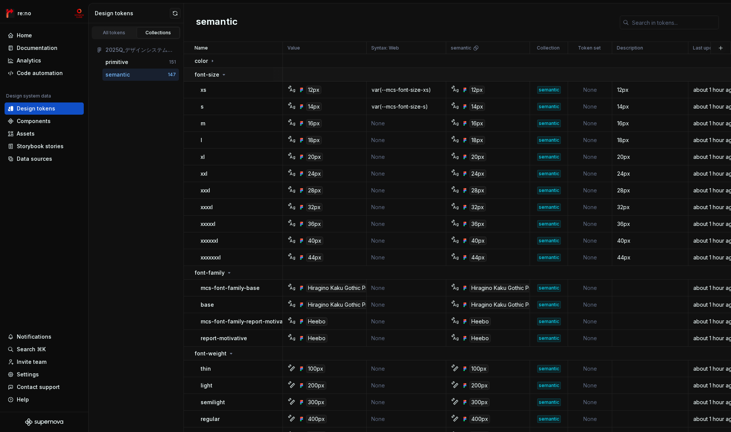
click at [196, 72] on p "font-size" at bounding box center [207, 75] width 25 height 8
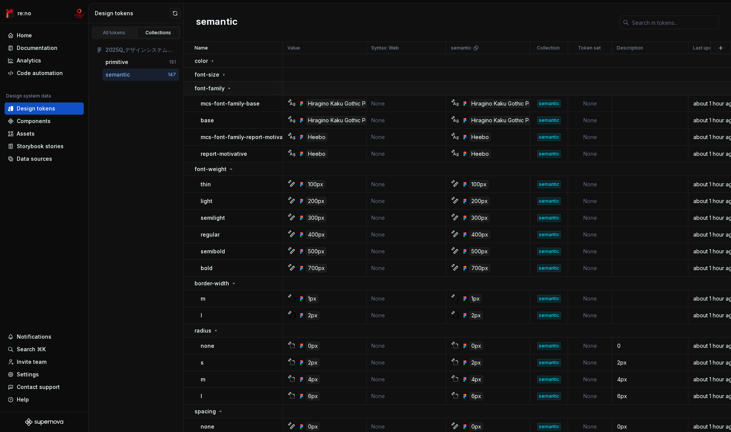
click at [195, 86] on p "font-family" at bounding box center [210, 89] width 30 height 8
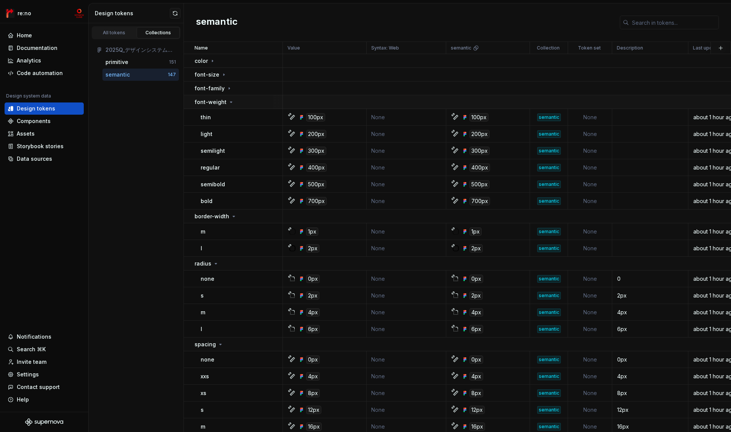
click at [195, 102] on p "font-weight" at bounding box center [211, 102] width 32 height 8
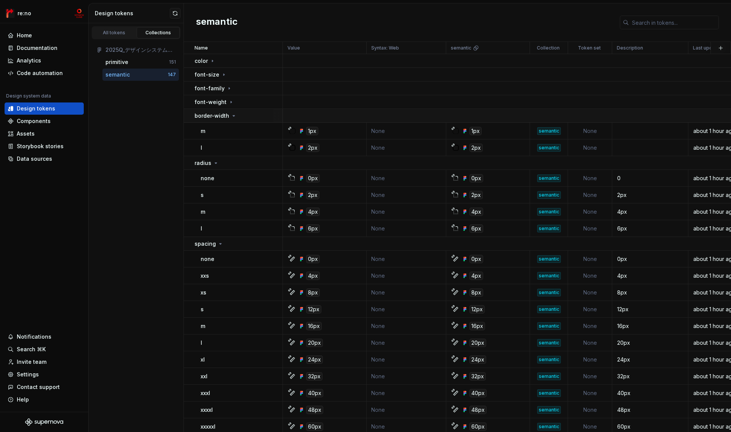
click at [198, 116] on p "border-width" at bounding box center [212, 116] width 35 height 8
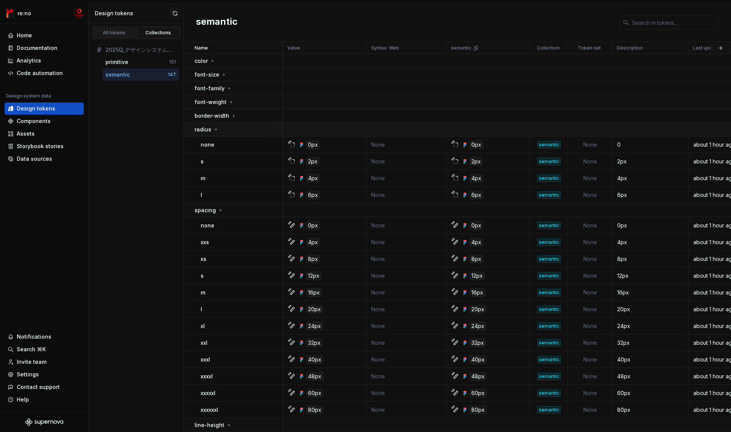
click at [198, 127] on p "radius" at bounding box center [203, 130] width 17 height 8
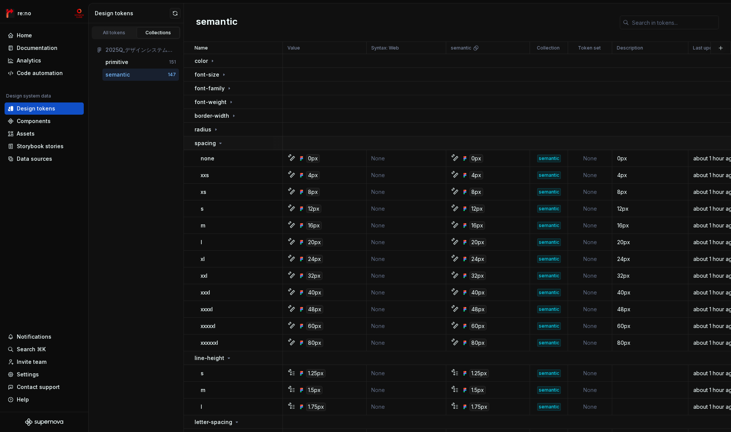
click at [198, 142] on p "spacing" at bounding box center [205, 143] width 21 height 8
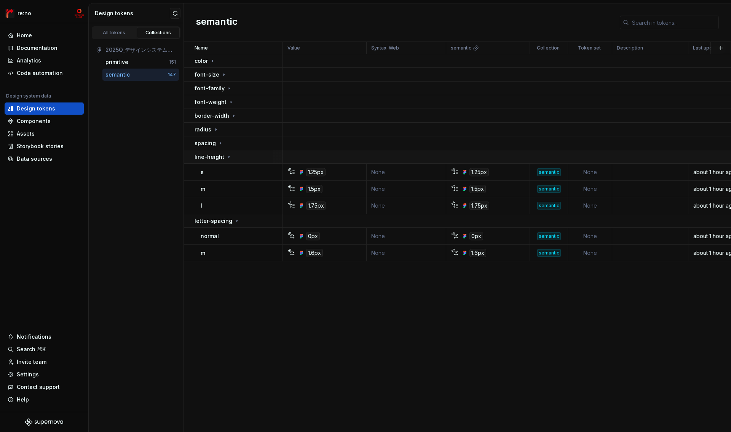
click at [200, 158] on p "line-height" at bounding box center [210, 157] width 30 height 8
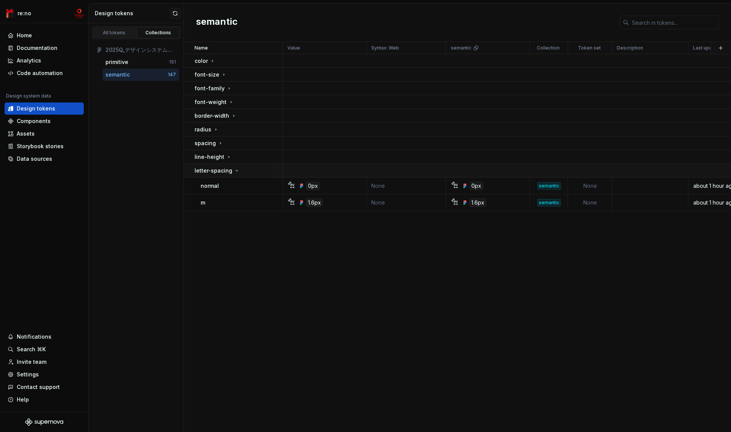
click at [200, 172] on p "letter-spacing" at bounding box center [214, 171] width 38 height 8
click at [116, 34] on div "All tokens" at bounding box center [114, 33] width 38 height 6
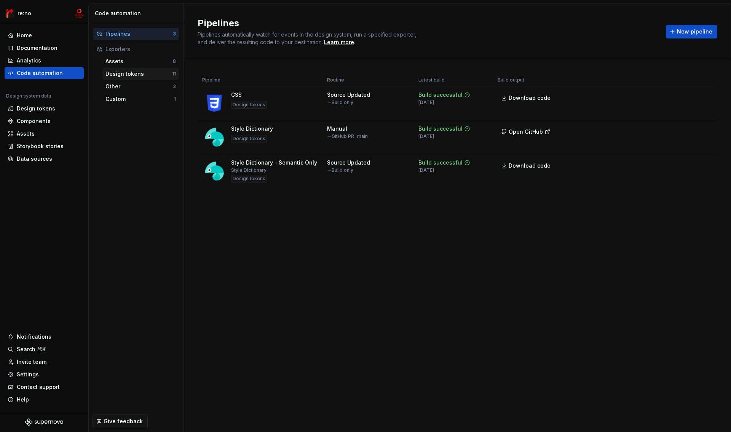
click at [130, 77] on div "Design tokens" at bounding box center [138, 74] width 67 height 8
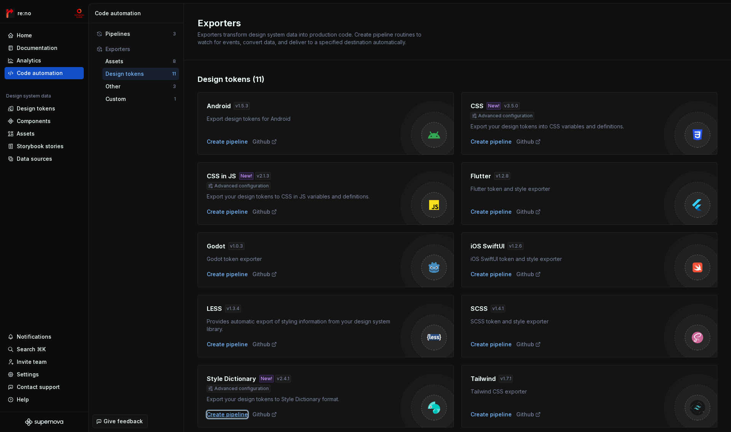
click at [230, 417] on div "Create pipeline" at bounding box center [227, 414] width 41 height 8
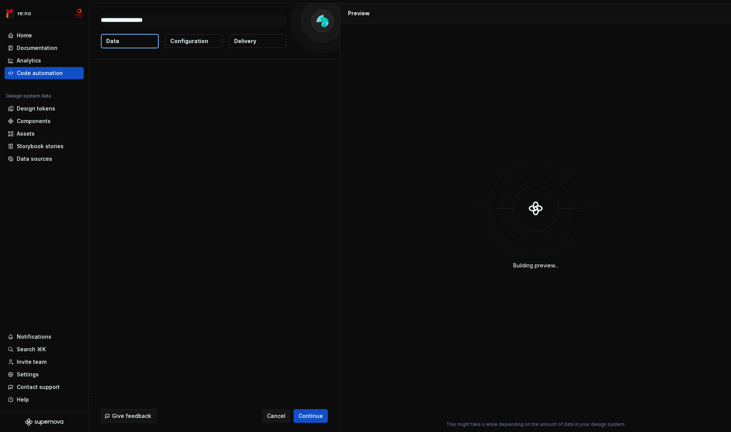
type textarea "*"
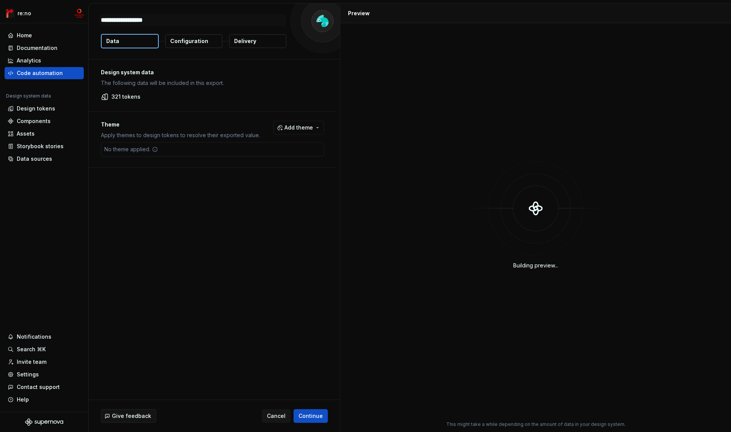
click at [286, 127] on span "Add theme" at bounding box center [298, 128] width 29 height 8
click at [261, 170] on div "semantic" at bounding box center [258, 170] width 24 height 8
click at [261, 156] on div "primitive" at bounding box center [257, 158] width 23 height 8
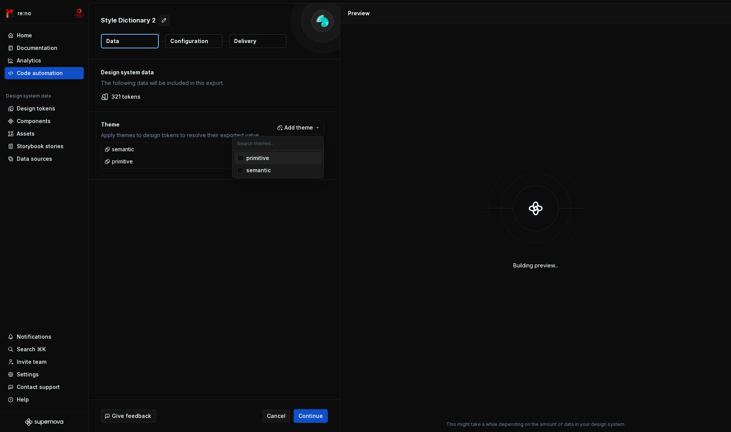
click at [157, 202] on html "re:no Home Documentation Analytics Code automation Design system data Design to…" at bounding box center [365, 216] width 731 height 432
click at [203, 39] on p "Configuration" at bounding box center [189, 41] width 38 height 8
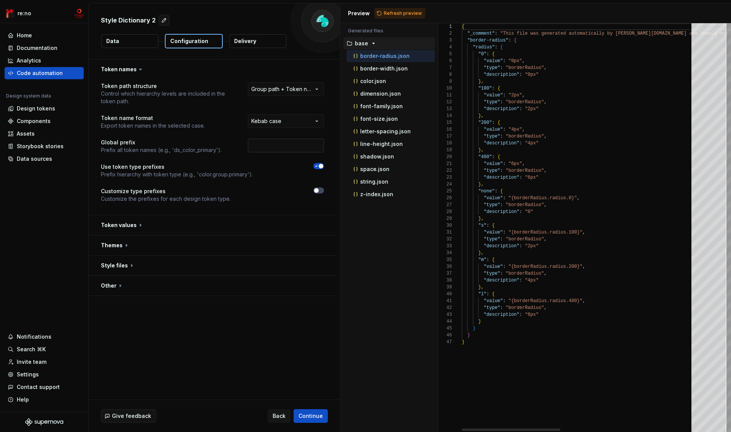
click at [284, 145] on input "text" at bounding box center [286, 146] width 76 height 14
type input "mcs"
click at [319, 168] on span "button" at bounding box center [321, 166] width 5 height 5
click at [123, 199] on button "button" at bounding box center [212, 201] width 247 height 20
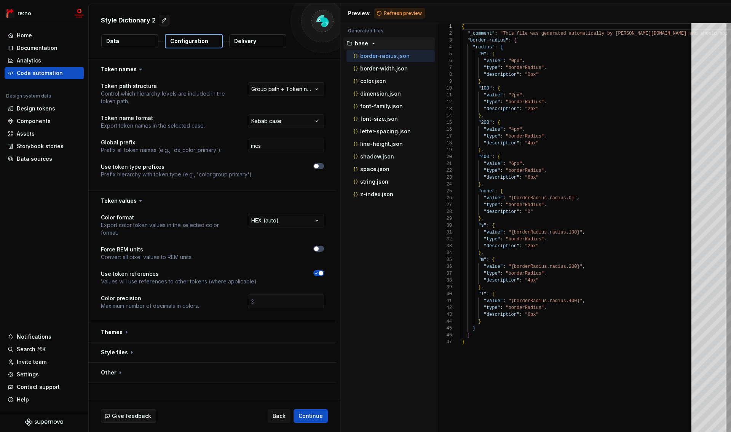
click at [319, 273] on span "button" at bounding box center [321, 273] width 5 height 5
click at [136, 331] on button "button" at bounding box center [212, 332] width 247 height 20
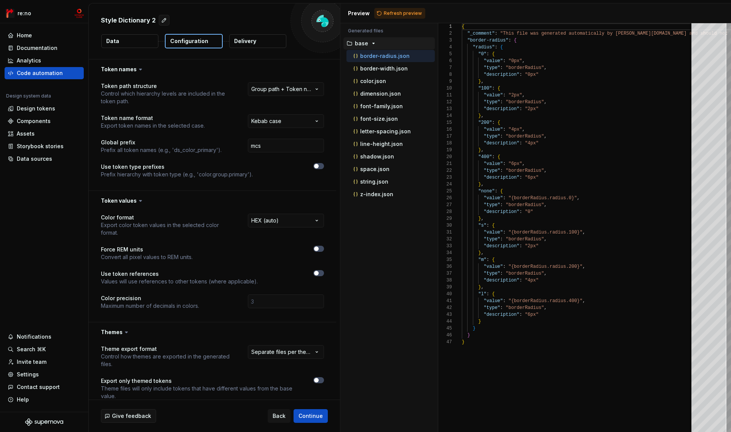
scroll to position [78, 0]
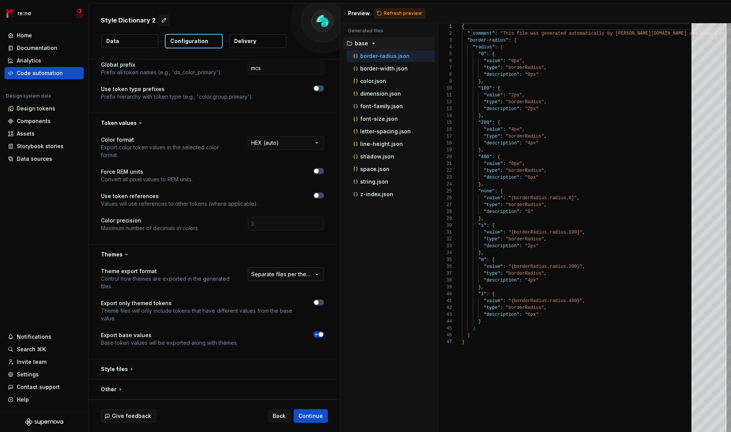
click at [281, 275] on html "**********" at bounding box center [365, 216] width 731 height 432
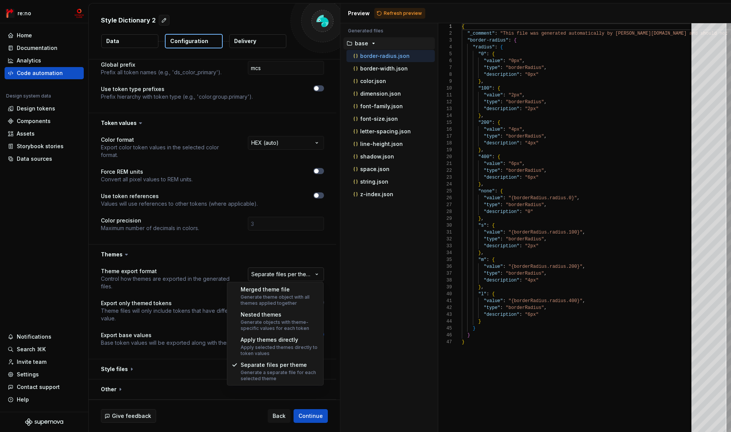
click at [281, 275] on html "**********" at bounding box center [365, 216] width 731 height 432
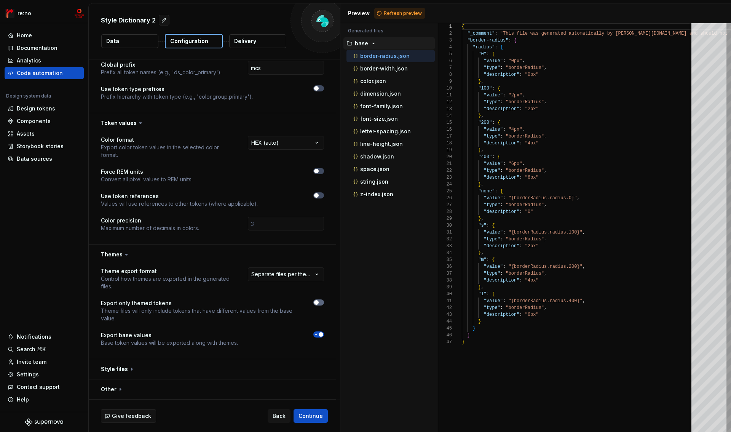
click at [317, 304] on span "button" at bounding box center [316, 302] width 5 height 5
click at [319, 334] on span "button" at bounding box center [321, 334] width 5 height 5
click at [319, 334] on icon "button" at bounding box center [316, 334] width 6 height 5
click at [319, 334] on span "button" at bounding box center [321, 334] width 5 height 5
click at [318, 334] on icon "button" at bounding box center [316, 334] width 6 height 5
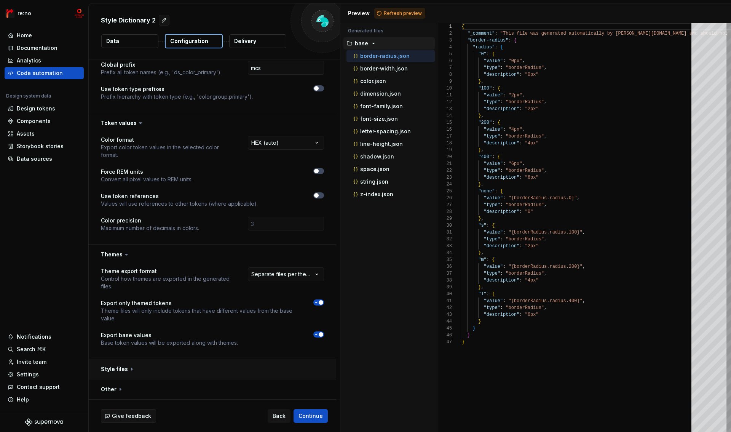
click at [120, 370] on button "button" at bounding box center [212, 369] width 247 height 20
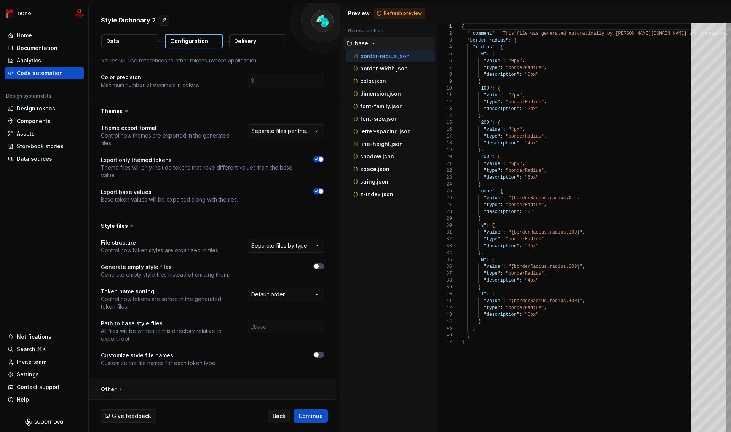
click at [110, 390] on button "button" at bounding box center [212, 389] width 247 height 20
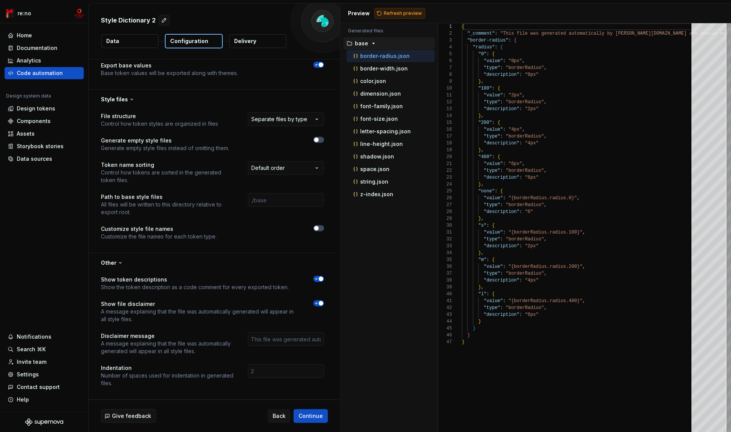
click at [408, 14] on span "Refresh preview" at bounding box center [403, 13] width 38 height 6
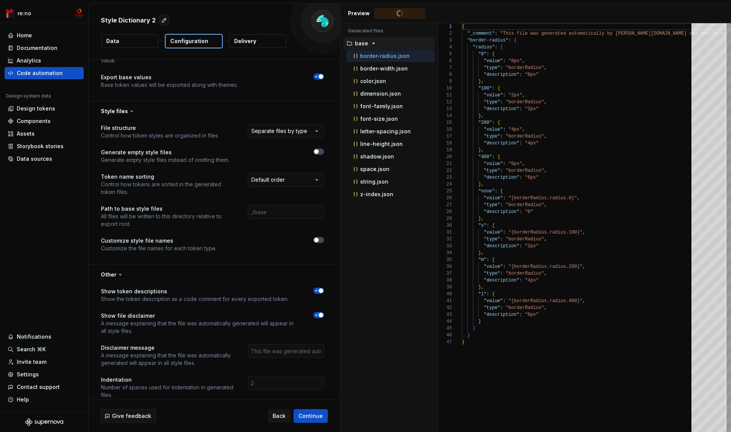
scroll to position [69, 0]
click at [367, 43] on p "base" at bounding box center [361, 43] width 13 height 6
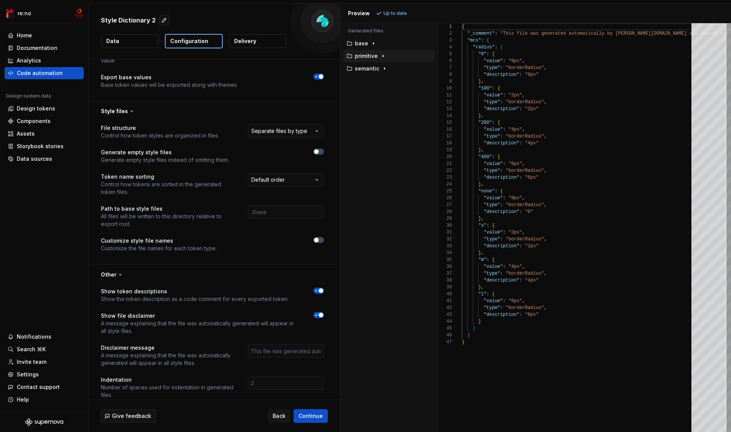
click at [364, 55] on p "primitive" at bounding box center [366, 56] width 23 height 6
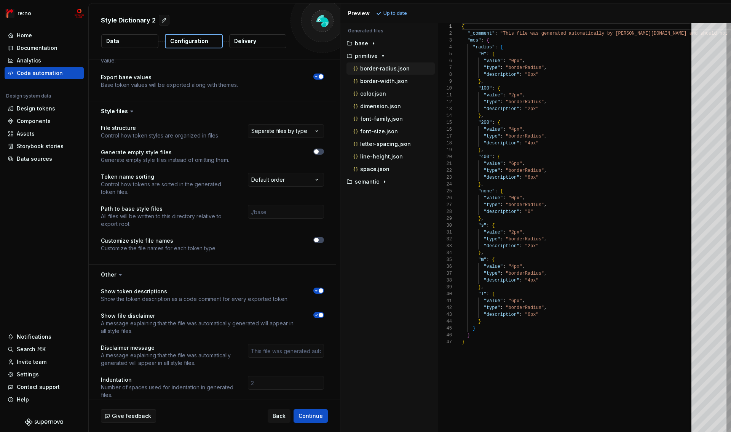
click at [364, 65] on p "border-radius.json" at bounding box center [384, 68] width 49 height 6
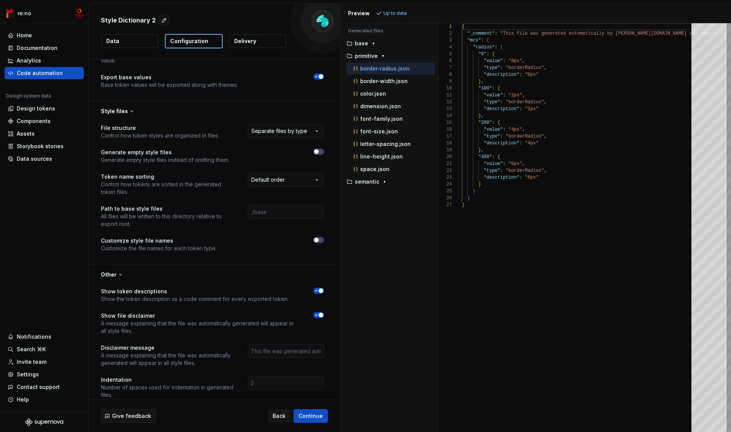
scroll to position [347, 0]
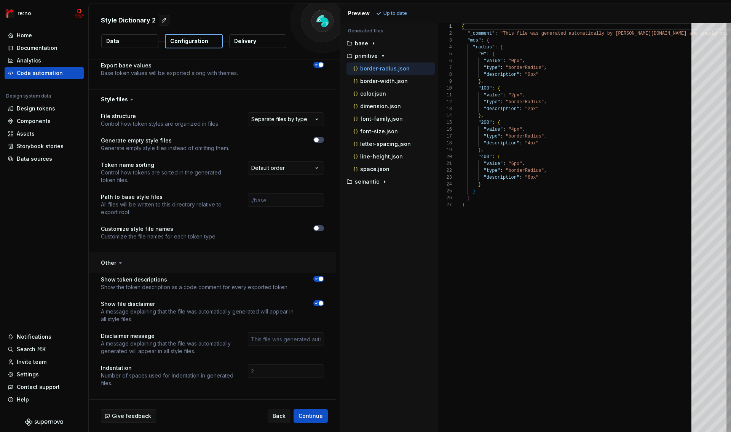
click at [109, 261] on button "button" at bounding box center [212, 263] width 247 height 20
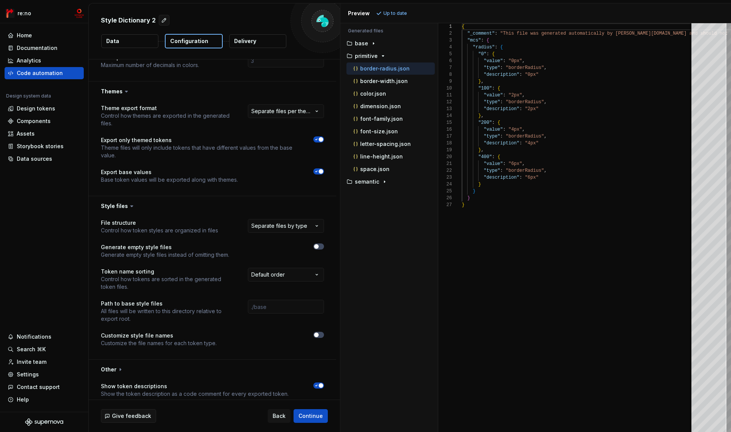
scroll to position [221, 0]
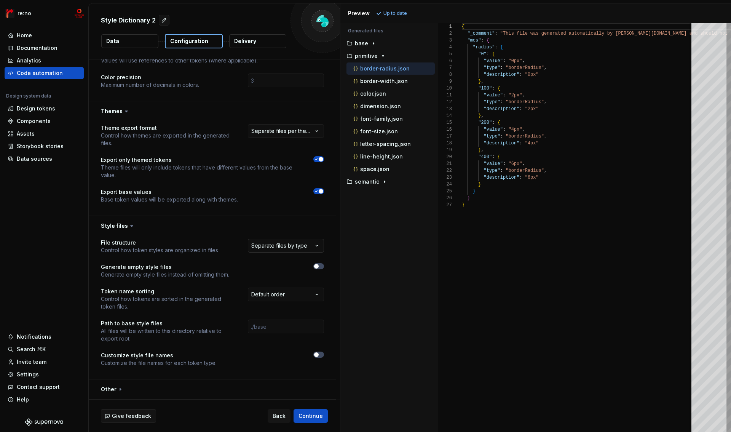
click at [268, 248] on html "**********" at bounding box center [365, 216] width 731 height 432
click at [115, 231] on button "button" at bounding box center [212, 226] width 247 height 20
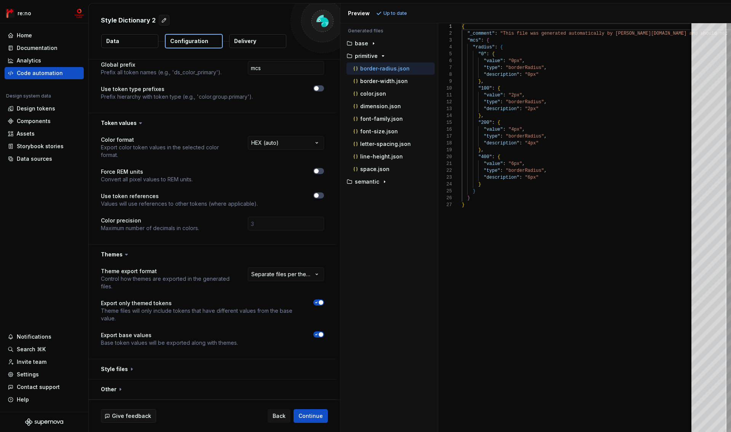
scroll to position [78, 0]
click at [316, 334] on icon "button" at bounding box center [317, 334] width 2 height 1
click at [393, 10] on span "Refresh preview" at bounding box center [403, 13] width 38 height 6
click at [321, 333] on button "button" at bounding box center [318, 334] width 11 height 6
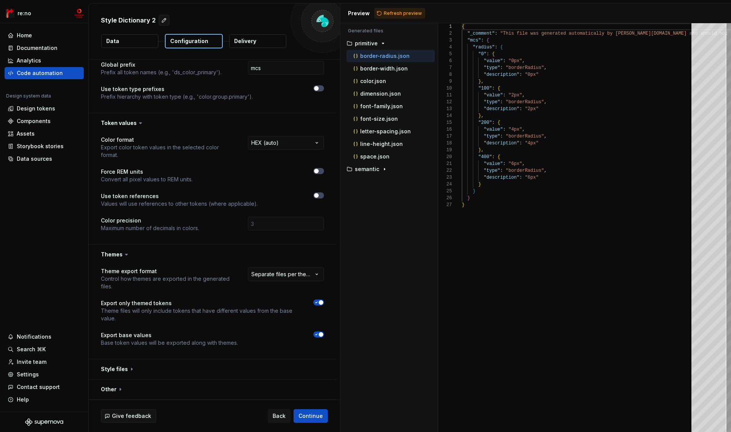
click at [321, 333] on span "button" at bounding box center [321, 334] width 5 height 5
click at [318, 301] on icon "button" at bounding box center [316, 302] width 6 height 5
click at [396, 14] on span "Refresh preview" at bounding box center [403, 13] width 38 height 6
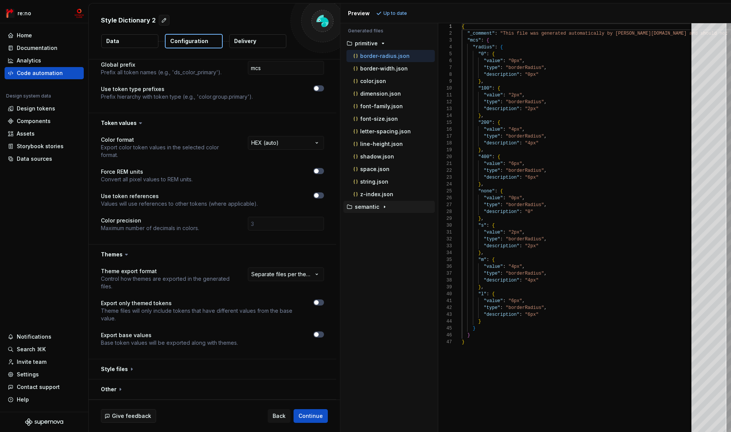
click at [359, 208] on p "semantic" at bounding box center [367, 207] width 24 height 6
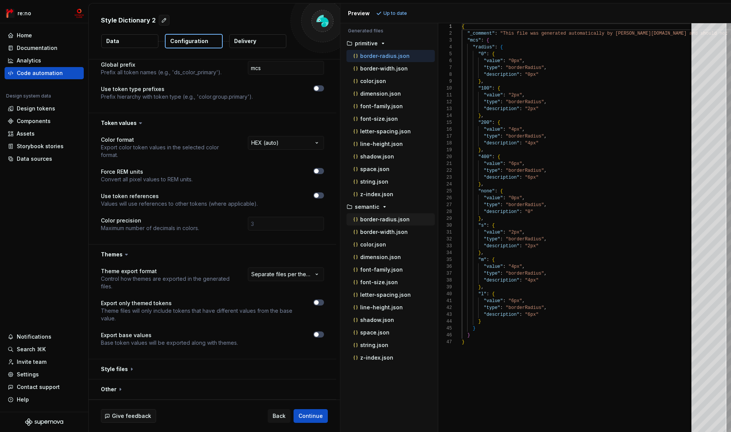
click at [368, 219] on p "border-radius.json" at bounding box center [384, 219] width 49 height 6
click at [316, 302] on span "button" at bounding box center [316, 302] width 5 height 5
click at [375, 55] on p "border-radius.json" at bounding box center [384, 56] width 49 height 6
click at [320, 337] on button "button" at bounding box center [318, 334] width 11 height 6
click at [391, 14] on span "Refresh preview" at bounding box center [403, 13] width 38 height 6
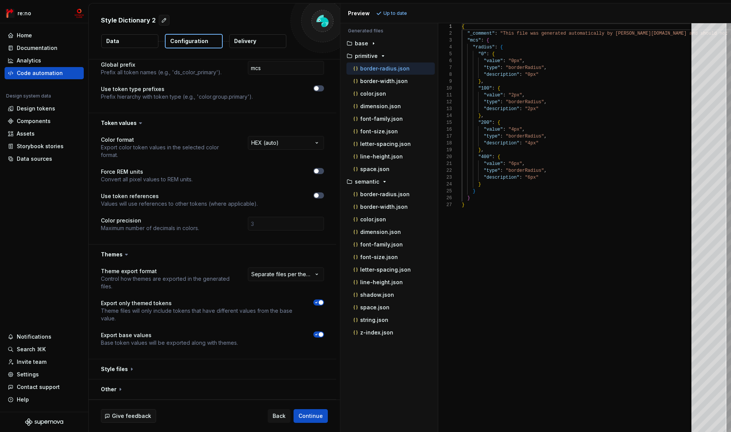
click at [319, 303] on span "button" at bounding box center [321, 302] width 5 height 5
click at [391, 14] on span "Refresh preview" at bounding box center [403, 13] width 38 height 6
click at [369, 43] on div "button" at bounding box center [373, 43] width 9 height 6
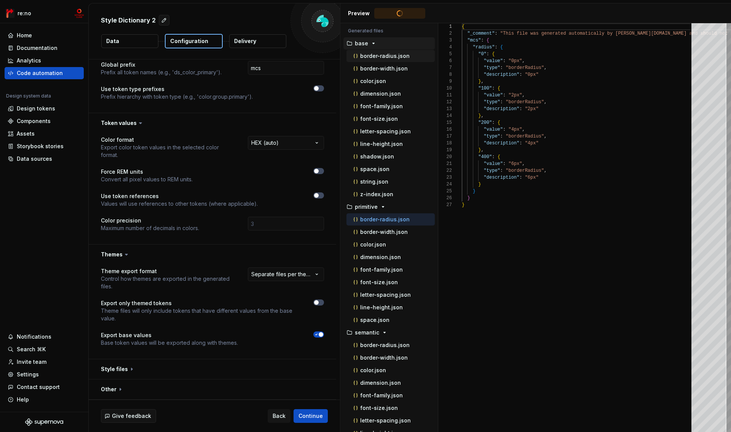
click at [369, 55] on p "border-radius.json" at bounding box center [384, 56] width 49 height 6
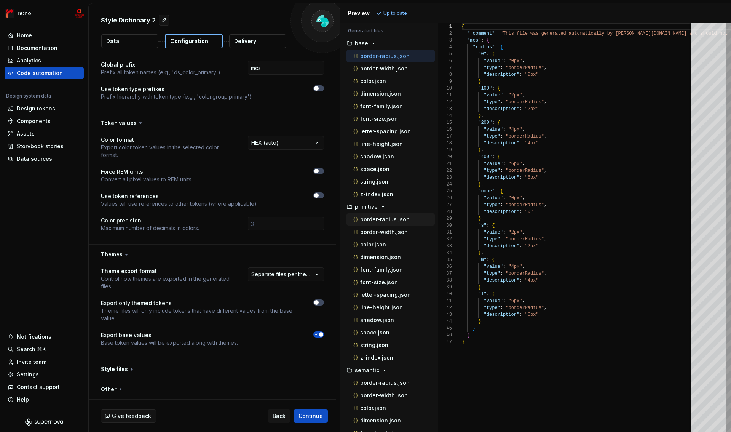
click at [374, 220] on p "border-radius.json" at bounding box center [384, 219] width 49 height 6
click at [373, 384] on p "border-radius.json" at bounding box center [384, 383] width 49 height 6
click at [319, 302] on button "button" at bounding box center [318, 302] width 11 height 6
click at [319, 334] on span "button" at bounding box center [321, 334] width 5 height 5
click at [317, 337] on button "button" at bounding box center [318, 334] width 11 height 6
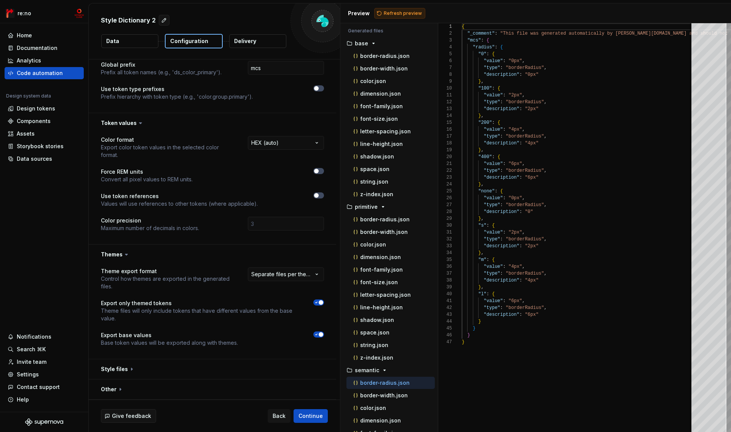
click at [385, 10] on button "Refresh preview" at bounding box center [399, 13] width 51 height 11
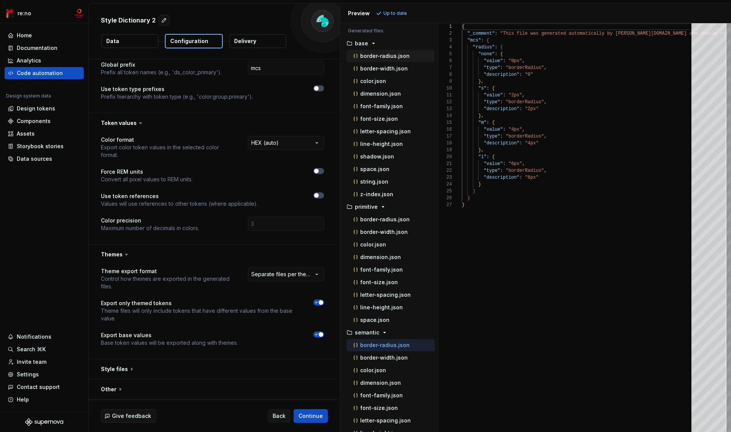
click at [384, 56] on p "border-radius.json" at bounding box center [384, 56] width 49 height 6
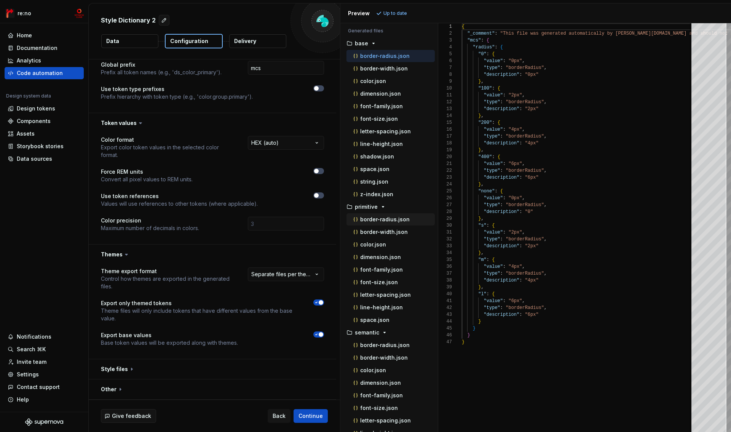
click at [383, 215] on button "border-radius.json" at bounding box center [390, 219] width 88 height 8
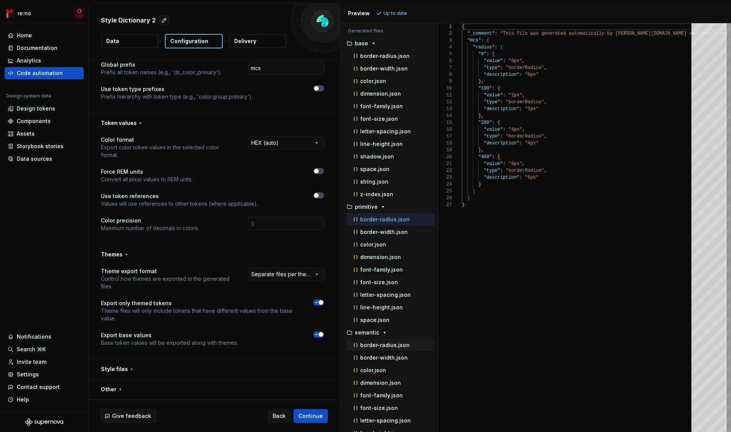
click at [384, 346] on p "border-radius.json" at bounding box center [384, 345] width 49 height 6
click at [375, 57] on p "border-radius.json" at bounding box center [384, 56] width 49 height 6
type textarea "**********"
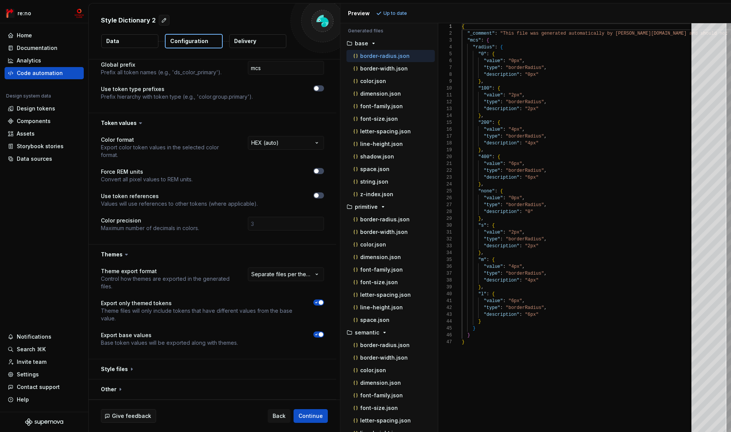
click at [322, 334] on span "button" at bounding box center [321, 334] width 5 height 5
drag, startPoint x: 99, startPoint y: 312, endPoint x: 196, endPoint y: 320, distance: 98.2
click at [196, 320] on div "**********" at bounding box center [212, 311] width 247 height 94
click at [196, 320] on p "Theme files will only include tokens that have different values from the base v…" at bounding box center [200, 314] width 199 height 15
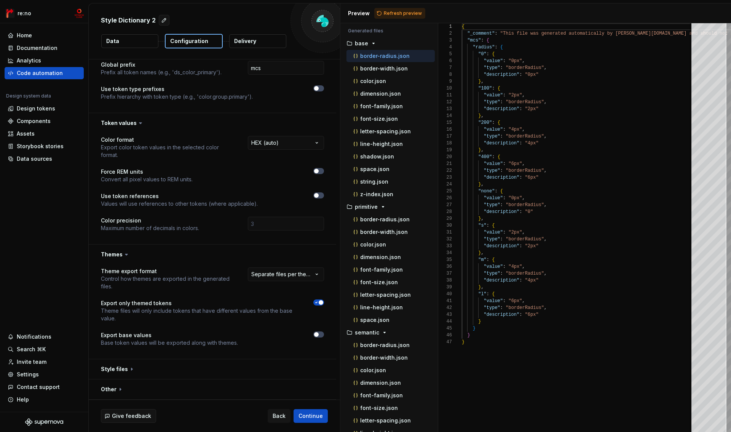
click at [320, 303] on span "button" at bounding box center [321, 302] width 5 height 5
click at [386, 15] on span "Refresh preview" at bounding box center [403, 13] width 38 height 6
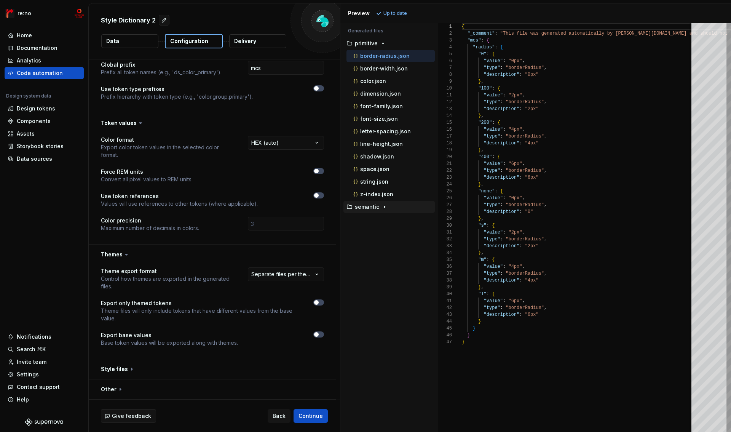
click at [366, 207] on p "semantic" at bounding box center [367, 207] width 24 height 6
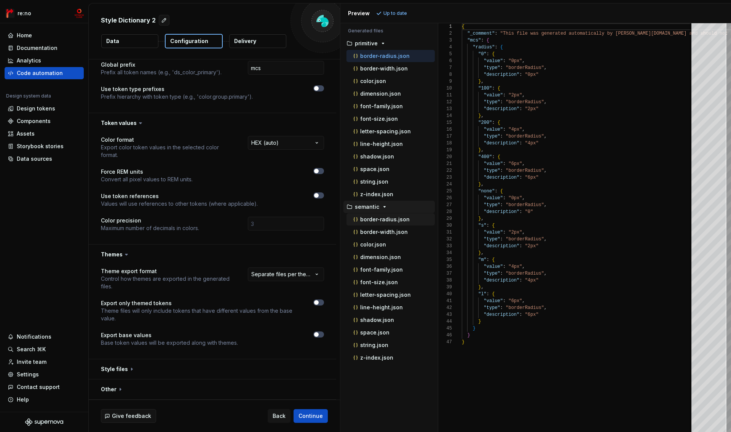
click at [368, 222] on p "border-radius.json" at bounding box center [384, 219] width 49 height 6
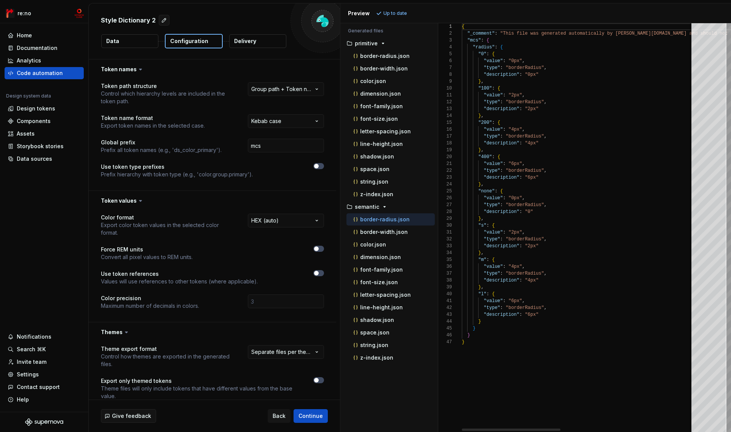
click at [483, 47] on div "{ "_comment" : "This file was generated automatically by Supernov [DOMAIN_NAME]…" at bounding box center [734, 227] width 544 height 409
click at [382, 246] on p "color.json" at bounding box center [373, 244] width 26 height 6
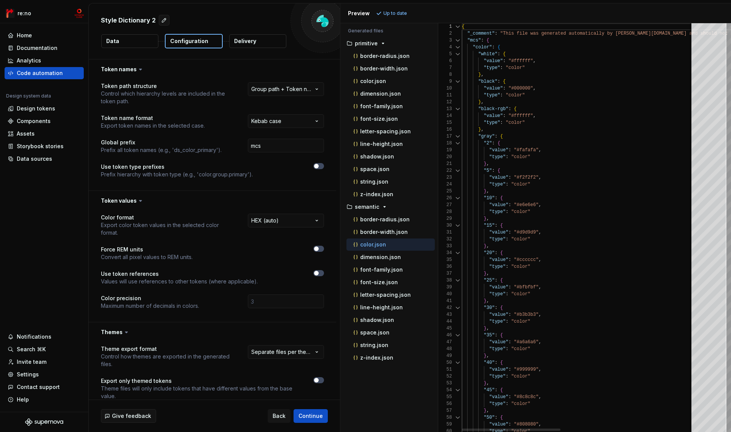
click at [459, 48] on div at bounding box center [458, 47] width 10 height 7
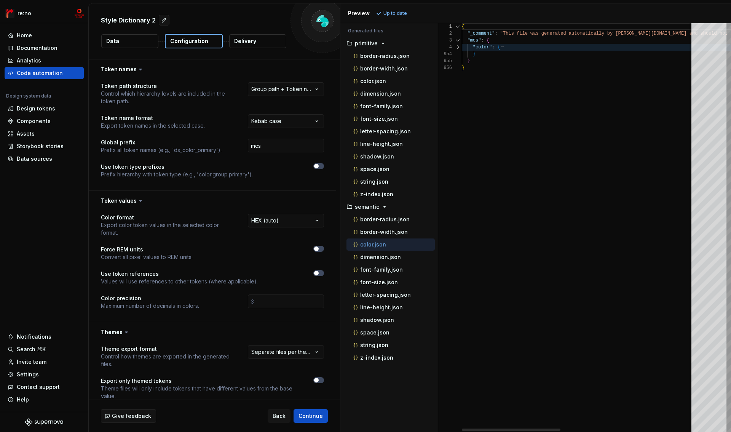
click at [459, 48] on div at bounding box center [458, 47] width 10 height 7
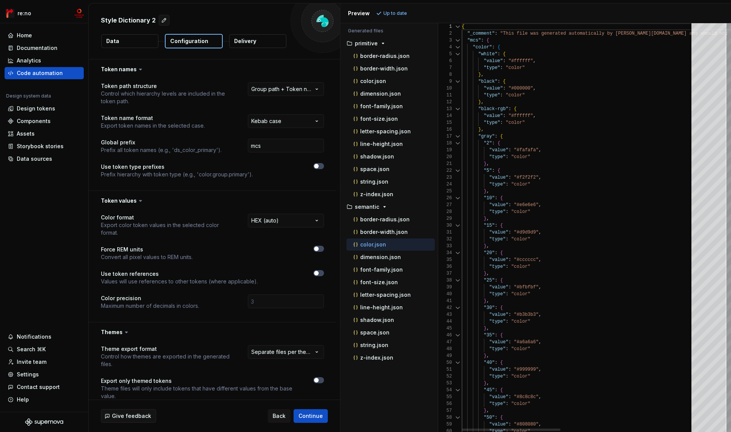
click at [459, 56] on div at bounding box center [458, 54] width 10 height 7
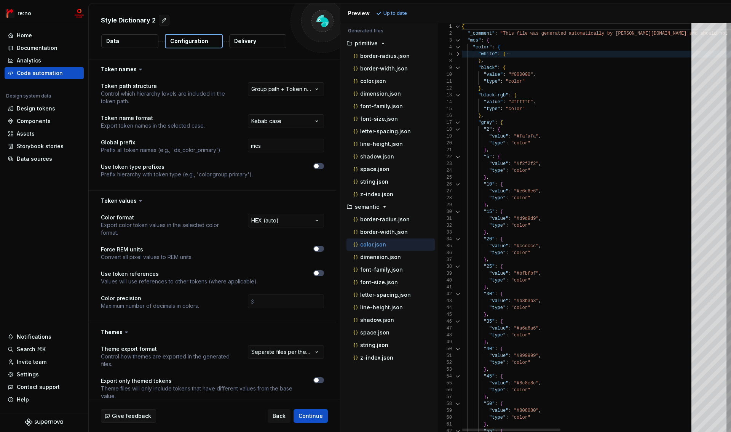
click at [456, 53] on div at bounding box center [458, 54] width 10 height 7
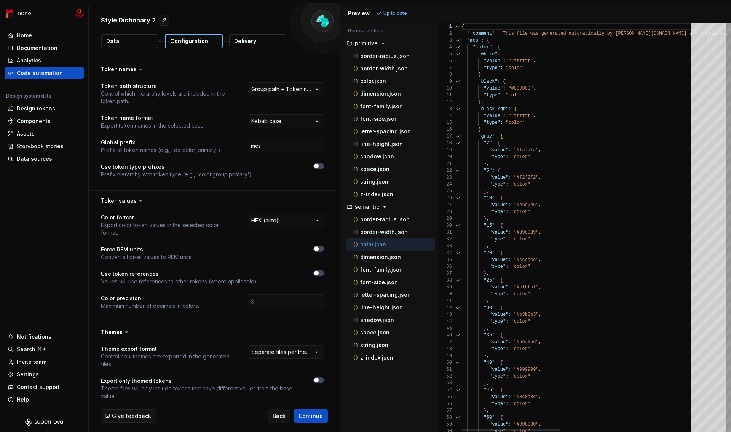
click at [456, 53] on div at bounding box center [458, 54] width 10 height 7
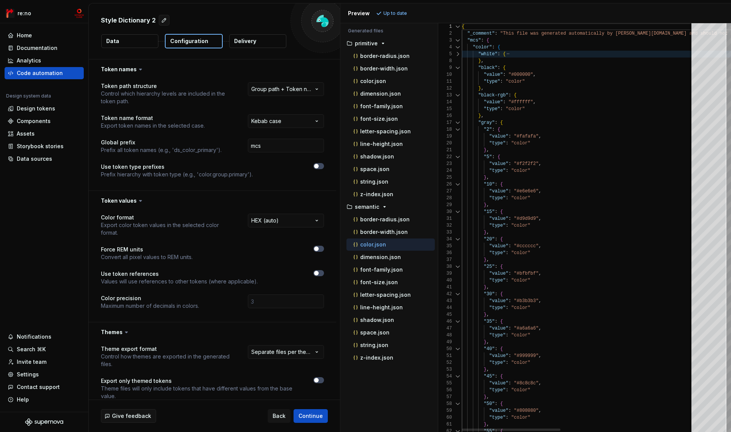
click at [457, 53] on div at bounding box center [458, 54] width 10 height 7
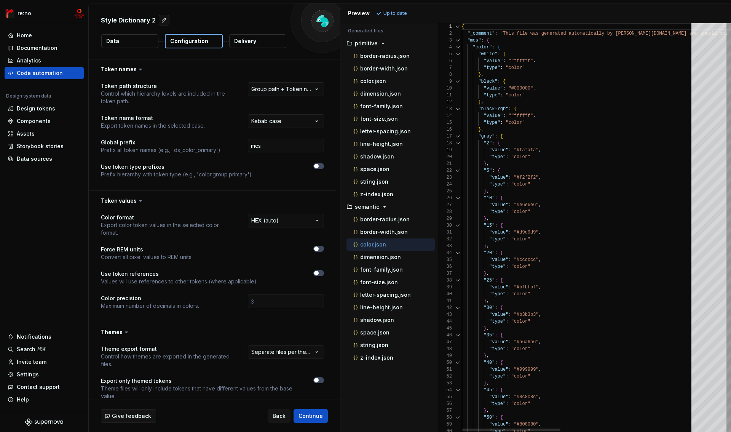
click at [457, 47] on div at bounding box center [458, 47] width 10 height 7
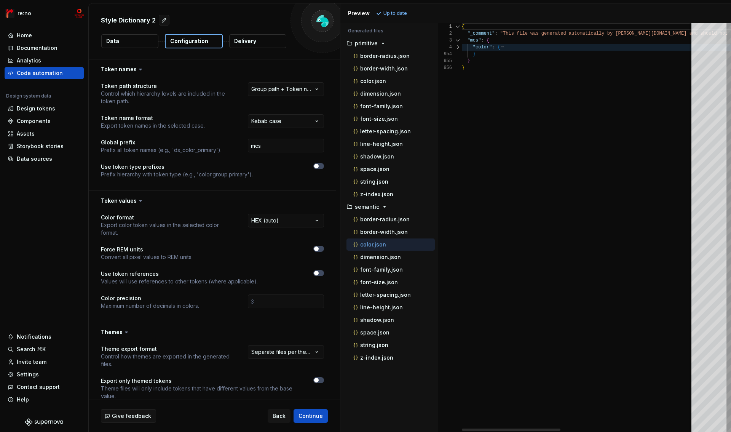
click at [457, 47] on div at bounding box center [458, 47] width 10 height 7
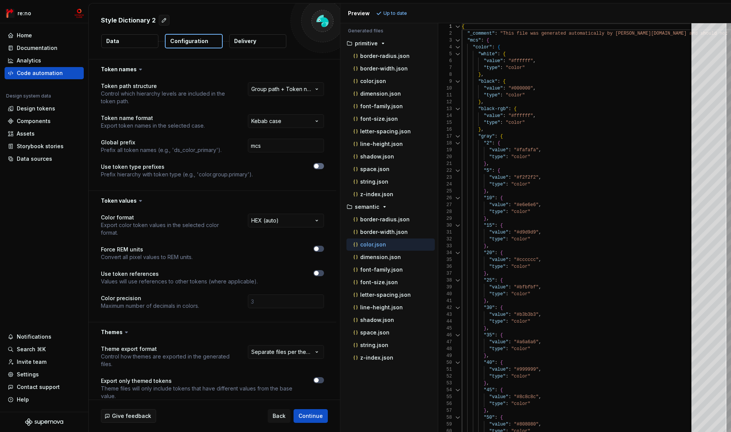
click at [314, 166] on span "button" at bounding box center [316, 166] width 5 height 5
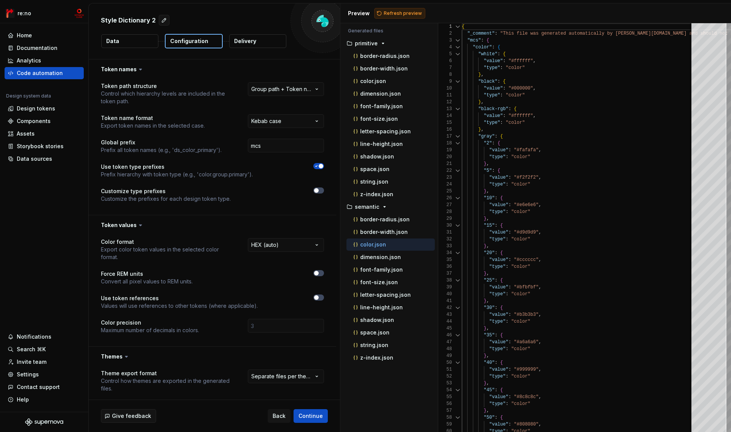
click at [400, 12] on span "Refresh preview" at bounding box center [403, 13] width 38 height 6
click at [386, 234] on p "border-width.json" at bounding box center [384, 232] width 48 height 6
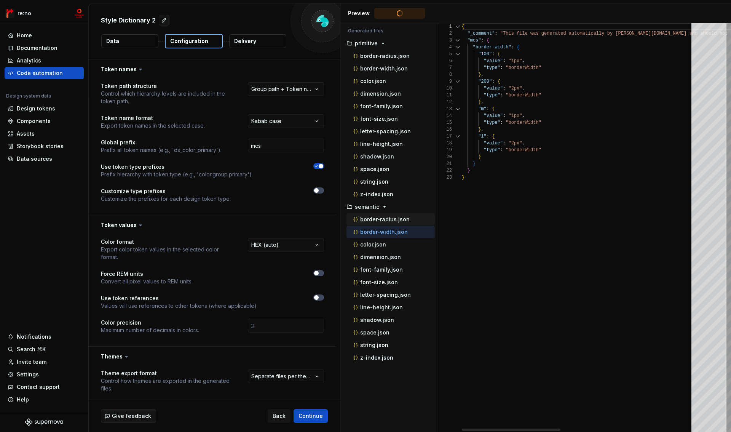
click at [391, 219] on p "border-radius.json" at bounding box center [384, 219] width 49 height 6
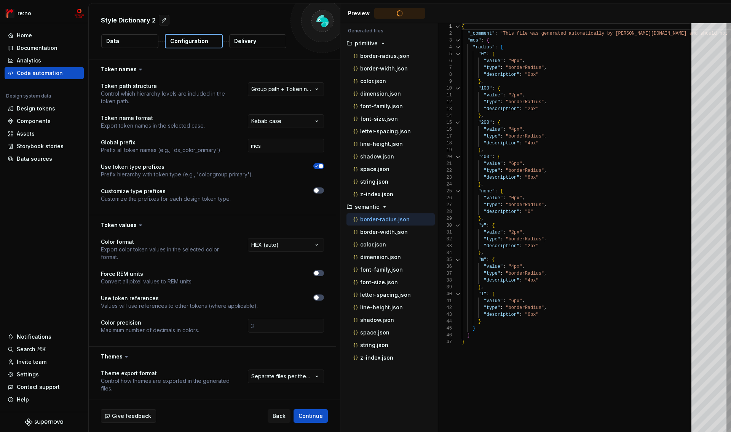
scroll to position [69, 0]
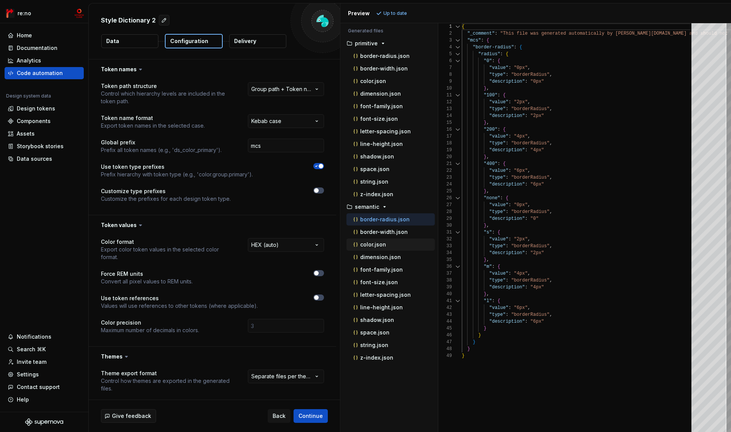
click at [369, 244] on p "color.json" at bounding box center [373, 244] width 26 height 6
type textarea "**********"
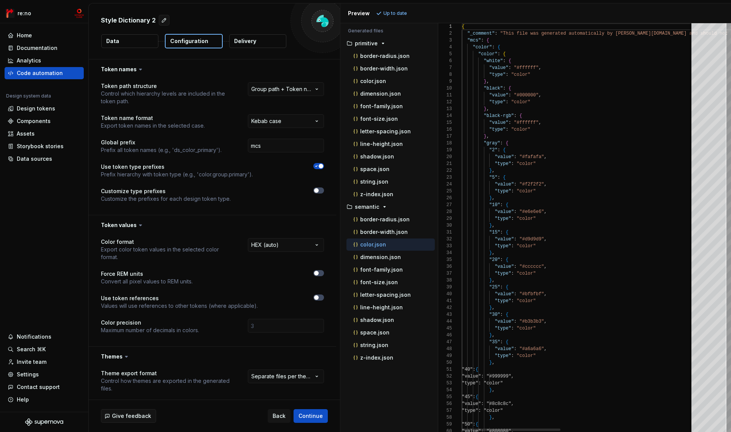
scroll to position [0, 0]
click at [306, 86] on html "**********" at bounding box center [365, 216] width 731 height 432
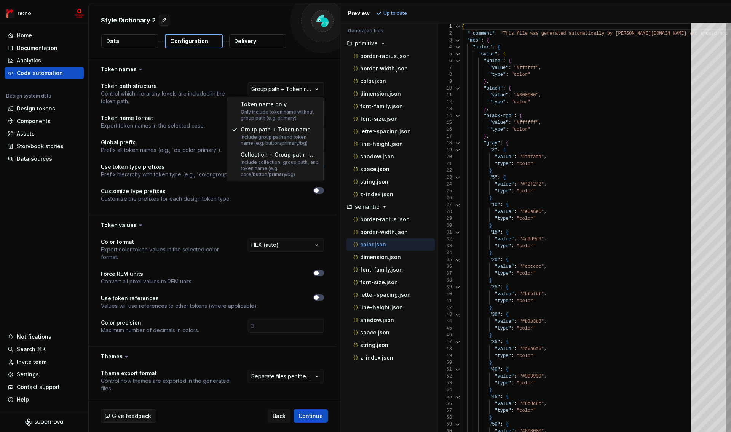
select select "********"
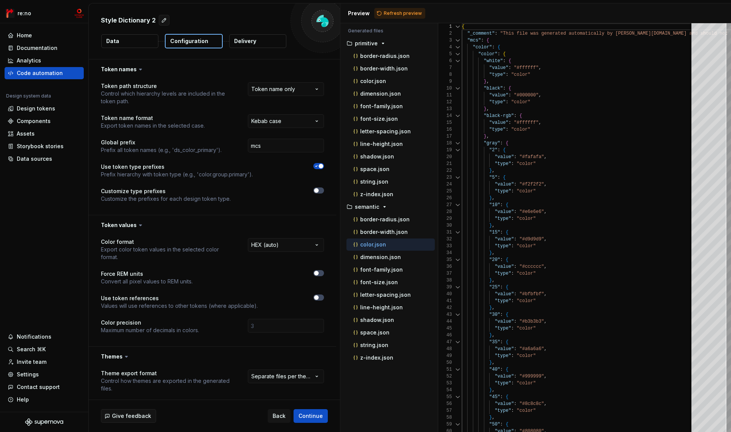
click at [401, 11] on span "Refresh preview" at bounding box center [403, 13] width 38 height 6
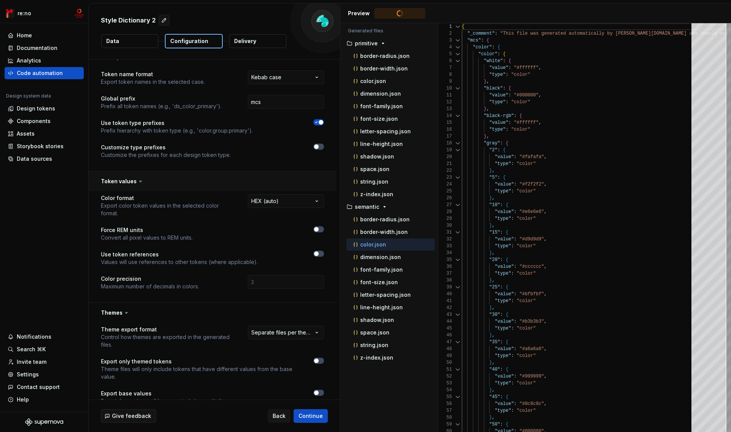
scroll to position [87, 0]
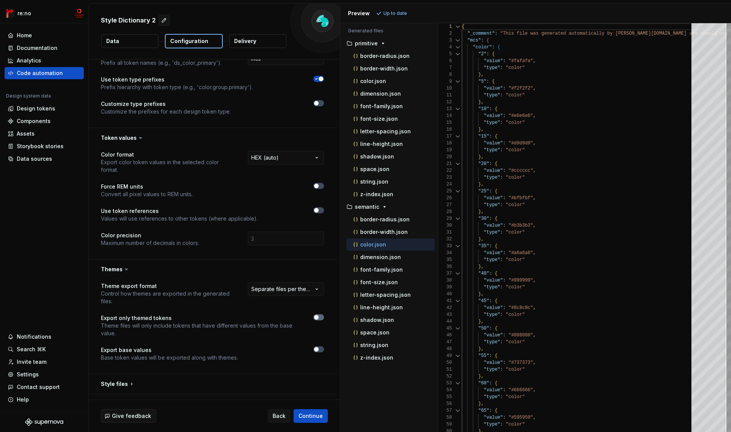
click at [315, 319] on button "button" at bounding box center [318, 317] width 11 height 6
click at [397, 14] on span "Refresh preview" at bounding box center [403, 13] width 38 height 6
type textarea "**********"
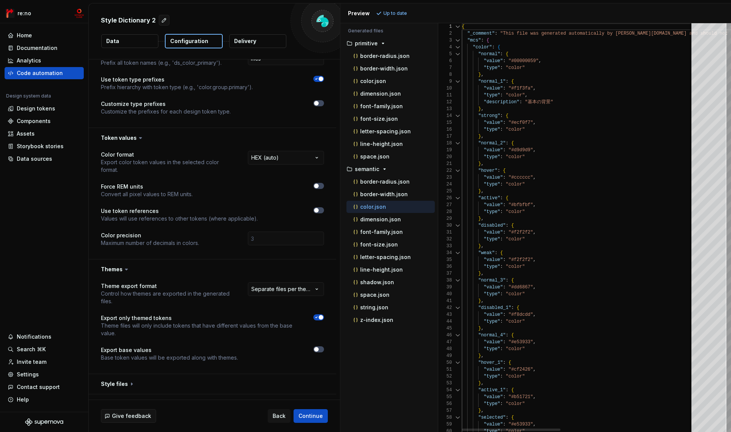
click at [458, 54] on div at bounding box center [458, 54] width 10 height 7
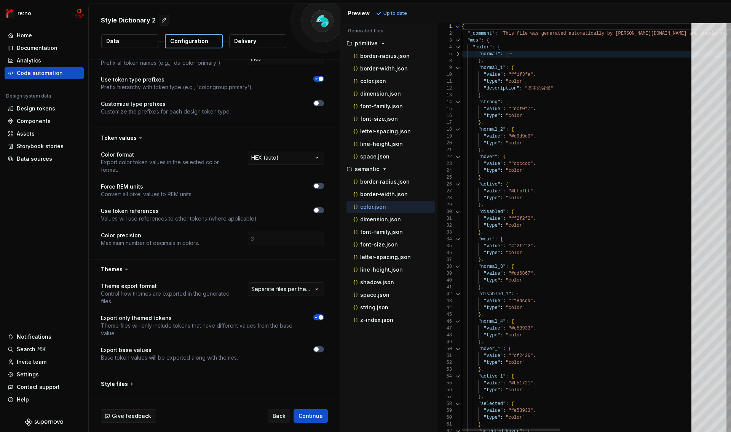
scroll to position [0, 0]
click at [457, 66] on div at bounding box center [458, 67] width 10 height 7
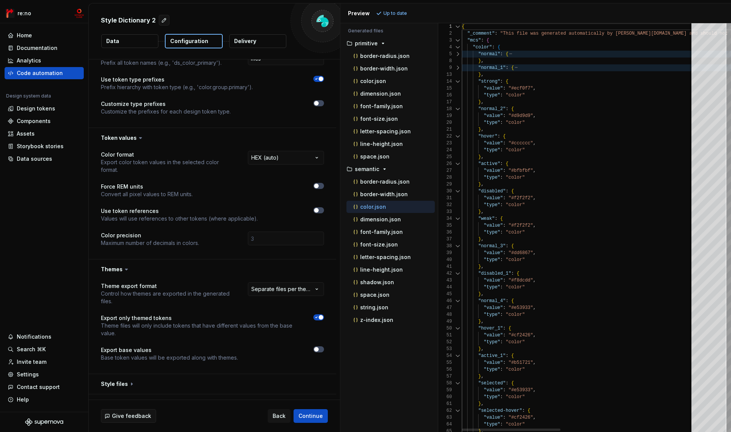
click at [455, 66] on div at bounding box center [458, 67] width 10 height 7
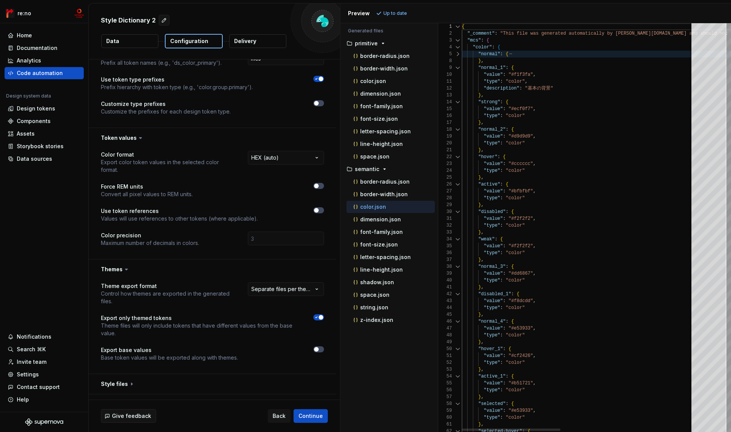
click at [459, 54] on div at bounding box center [458, 54] width 10 height 7
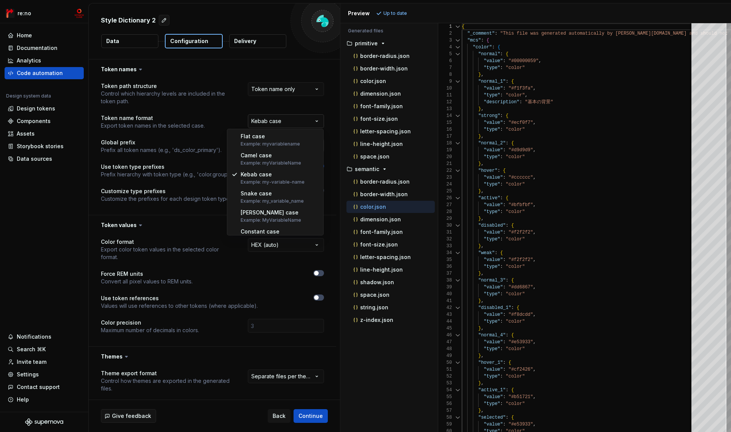
click at [308, 120] on html "**********" at bounding box center [365, 216] width 731 height 432
click at [302, 89] on html "**********" at bounding box center [365, 216] width 731 height 432
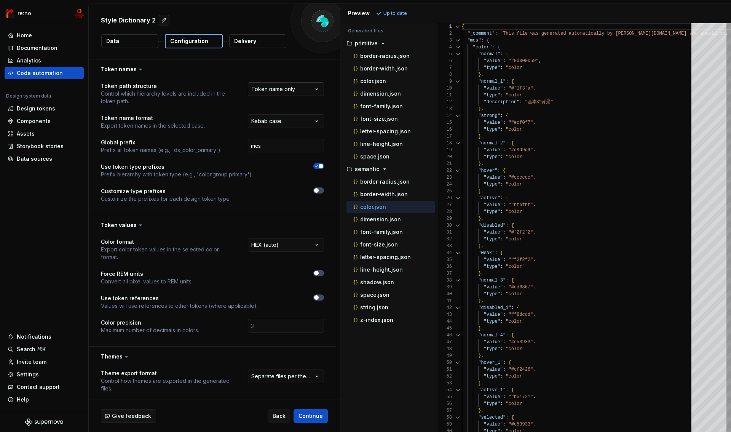
click at [302, 89] on html "**********" at bounding box center [365, 216] width 731 height 432
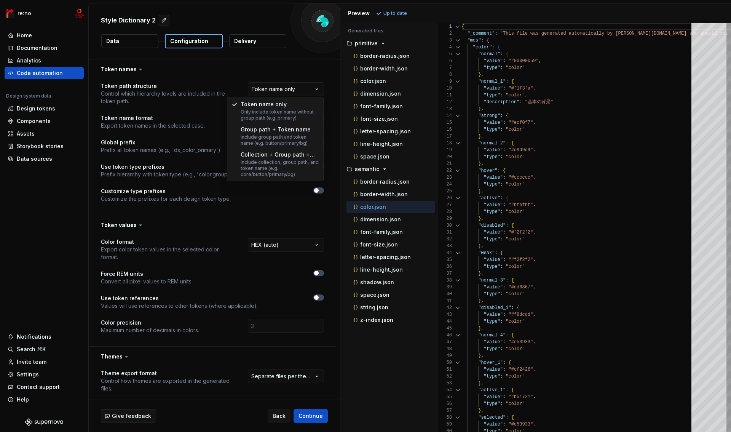
select select "**********"
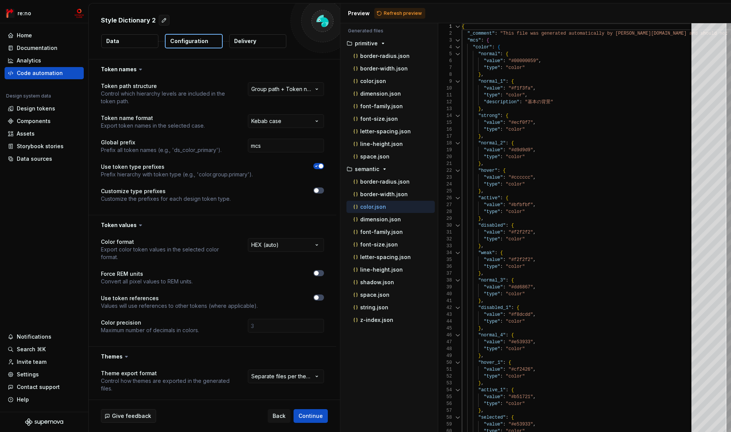
click at [407, 11] on span "Refresh preview" at bounding box center [403, 13] width 38 height 6
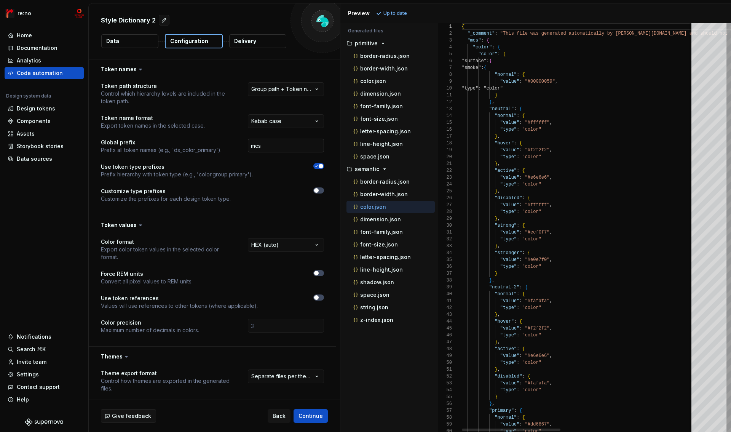
scroll to position [69, 0]
click at [319, 167] on span "button" at bounding box center [321, 166] width 5 height 5
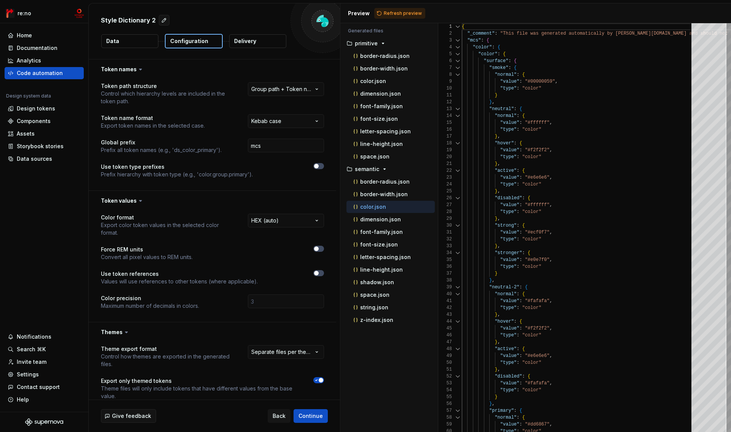
click at [405, 16] on button "Refresh preview" at bounding box center [399, 13] width 51 height 11
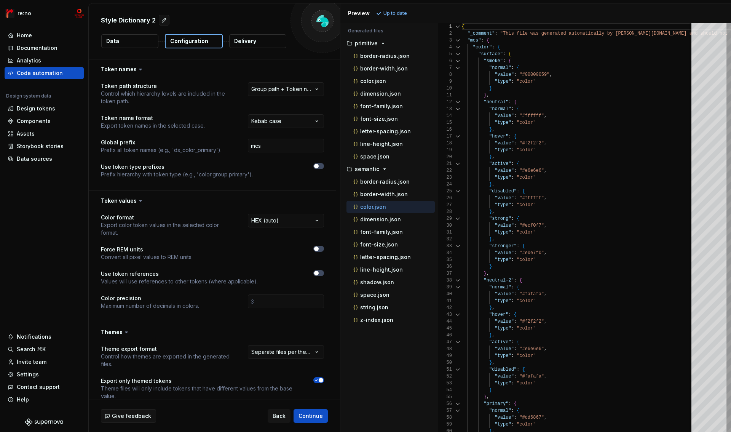
scroll to position [78, 0]
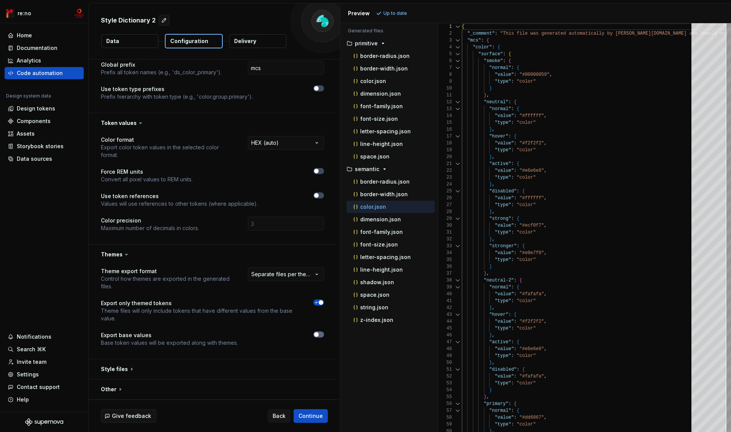
click at [321, 334] on button "button" at bounding box center [318, 334] width 11 height 6
click at [321, 334] on span "button" at bounding box center [321, 334] width 5 height 5
click at [319, 302] on span "button" at bounding box center [321, 302] width 5 height 5
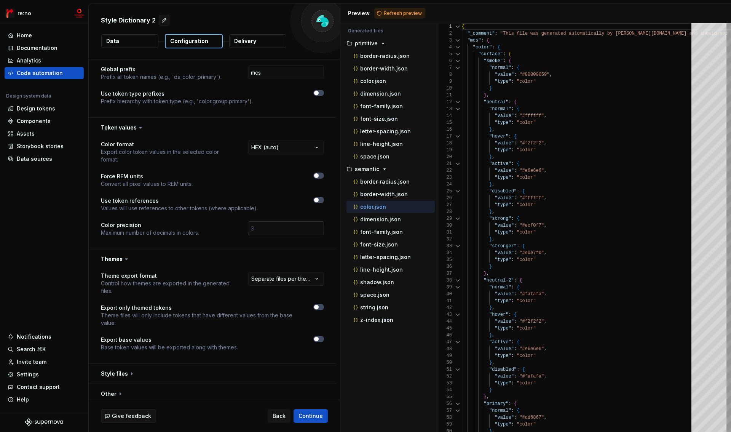
scroll to position [0, 0]
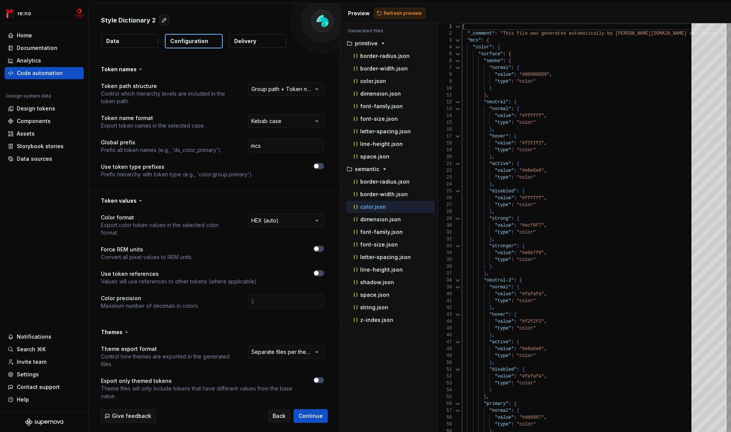
click at [394, 13] on span "Refresh preview" at bounding box center [403, 13] width 38 height 6
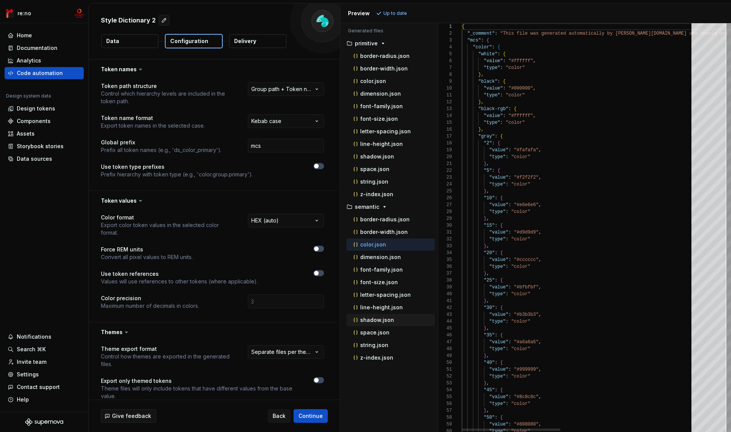
click at [381, 284] on p "font-size.json" at bounding box center [379, 282] width 38 height 6
type textarea "**********"
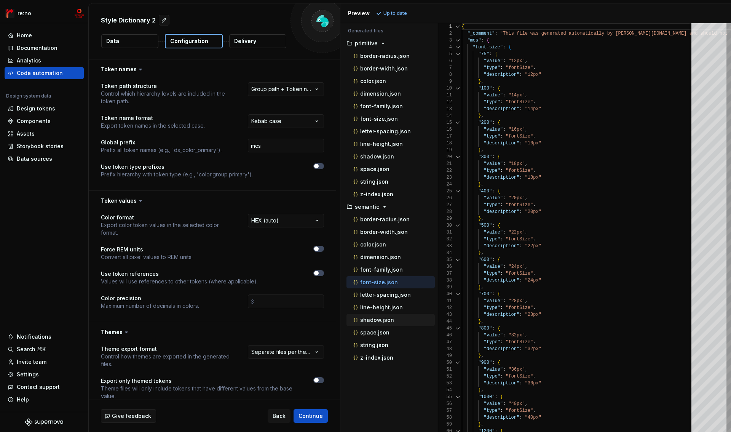
click at [381, 322] on p "shadow.json" at bounding box center [377, 320] width 34 height 6
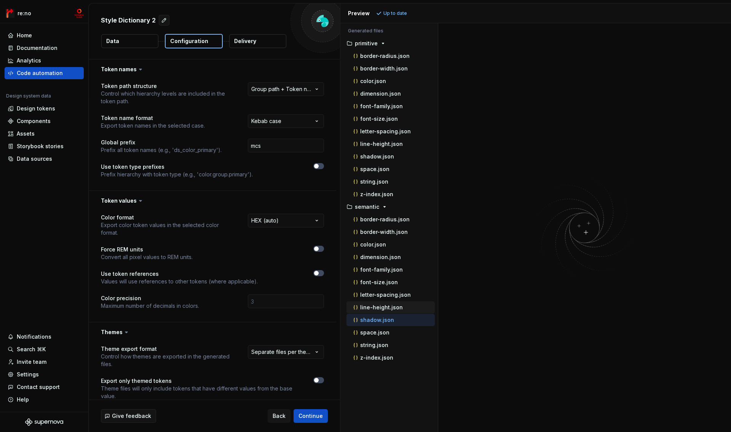
click at [381, 310] on p "line-height.json" at bounding box center [381, 307] width 43 height 6
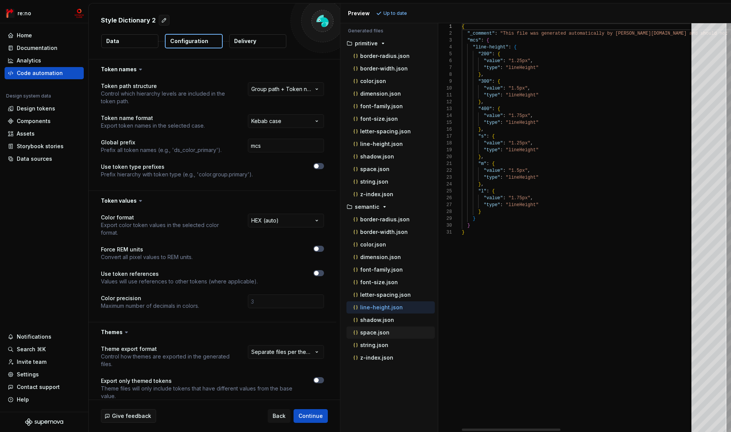
click at [381, 333] on p "space.json" at bounding box center [374, 332] width 29 height 6
type textarea "**********"
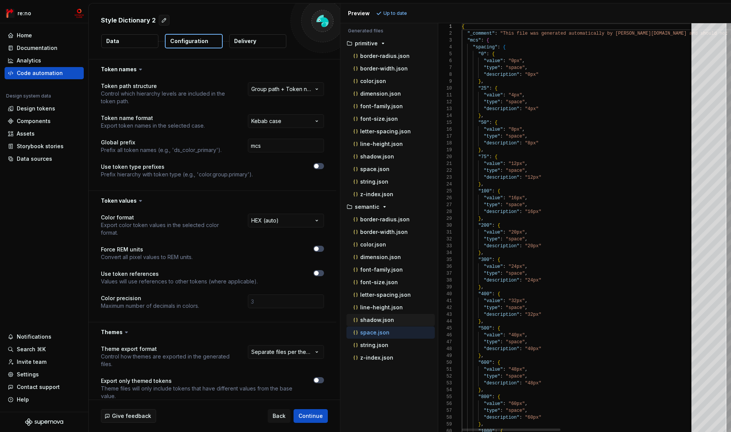
click at [381, 323] on div "shadow.json" at bounding box center [393, 320] width 83 height 8
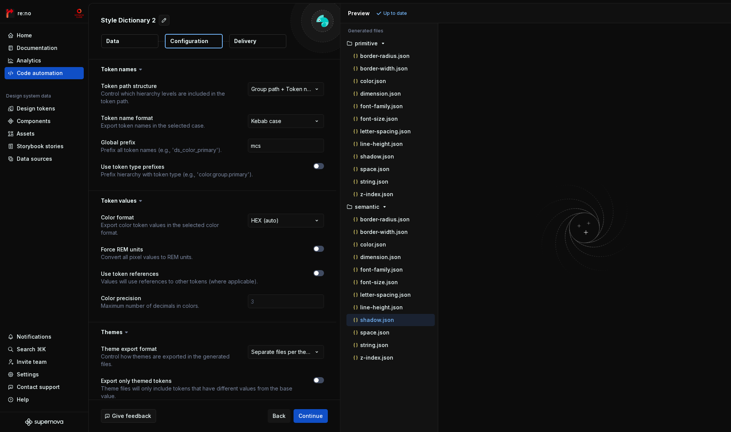
scroll to position [78, 0]
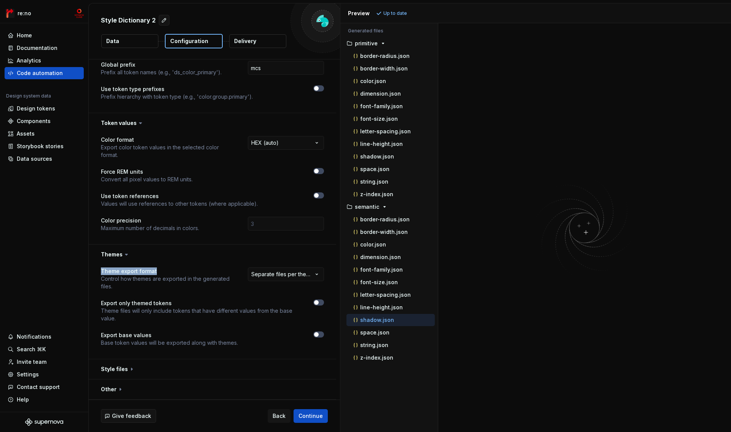
drag, startPoint x: 160, startPoint y: 271, endPoint x: 115, endPoint y: 270, distance: 44.6
click at [98, 273] on div "**********" at bounding box center [212, 311] width 247 height 94
copy p "Theme export format"
click at [284, 274] on html "**********" at bounding box center [365, 216] width 731 height 432
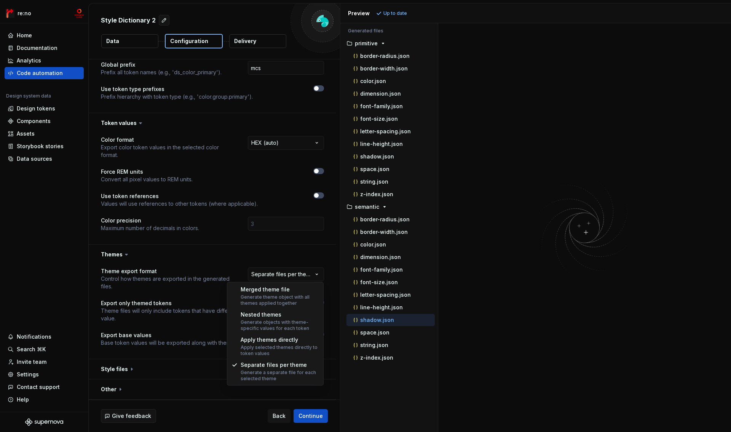
click at [284, 275] on html "**********" at bounding box center [365, 216] width 731 height 432
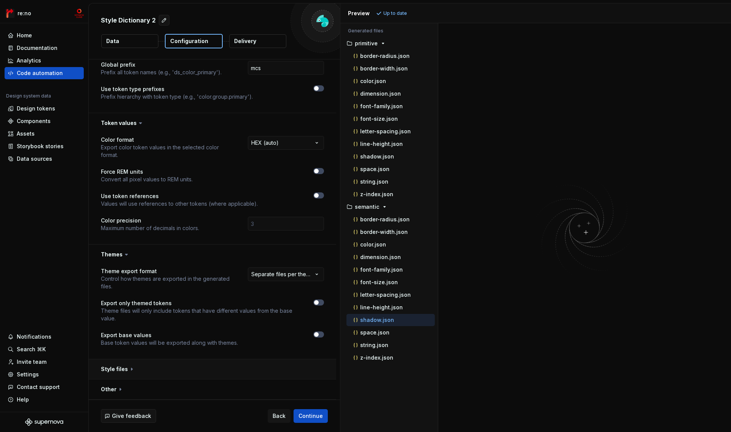
click at [287, 369] on button "button" at bounding box center [212, 369] width 247 height 20
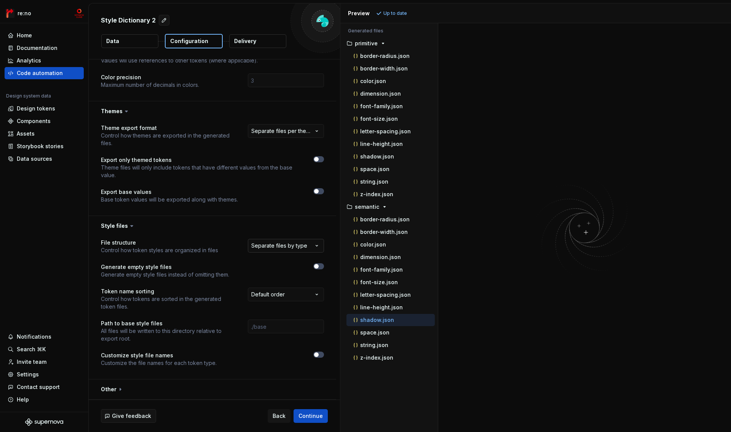
click at [291, 247] on html "**********" at bounding box center [365, 216] width 731 height 432
click at [402, 11] on span "Refresh preview" at bounding box center [403, 13] width 38 height 6
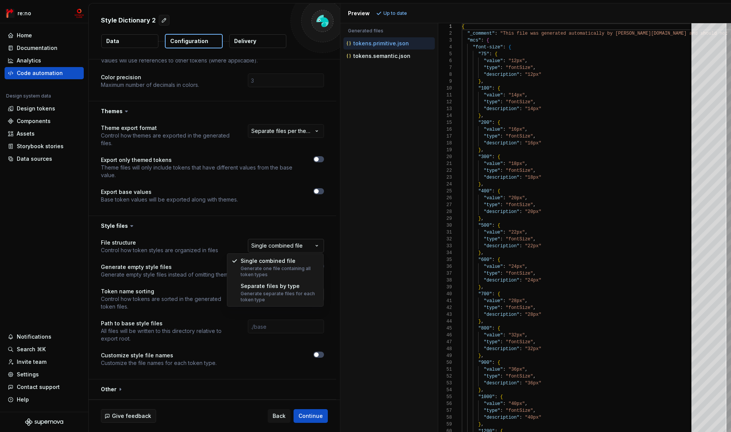
click at [292, 246] on html "**********" at bounding box center [365, 216] width 731 height 432
select select "**********"
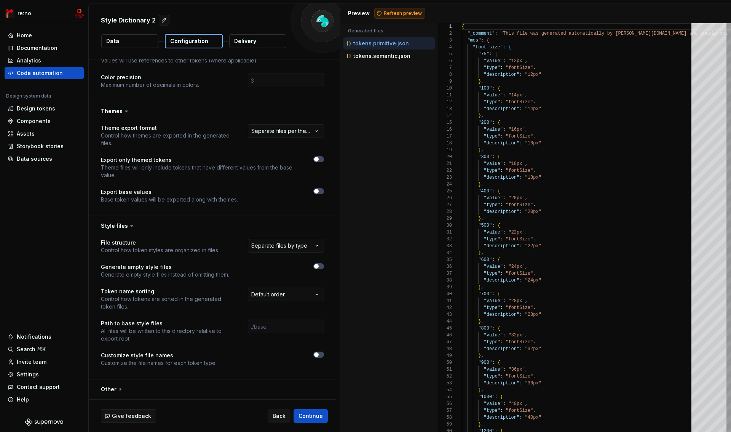
click at [417, 11] on span "Refresh preview" at bounding box center [403, 13] width 38 height 6
click at [105, 388] on button "button" at bounding box center [212, 389] width 247 height 20
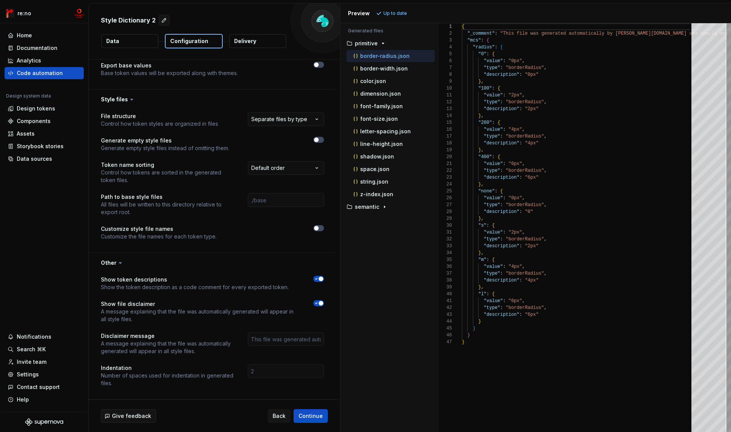
click at [118, 263] on icon at bounding box center [121, 263] width 8 height 8
click at [113, 263] on button "button" at bounding box center [212, 263] width 247 height 20
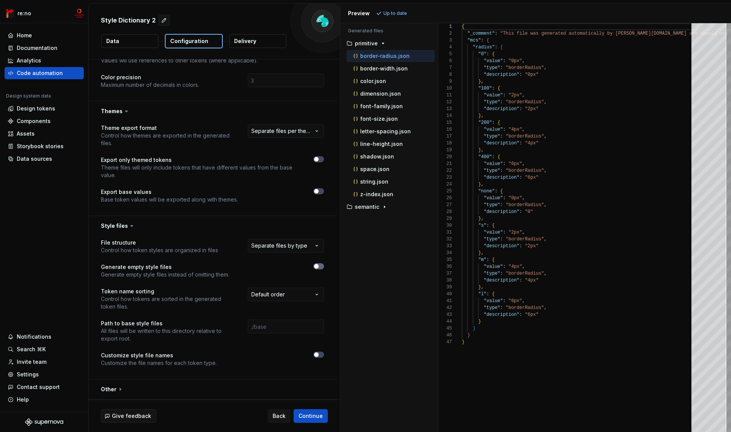
click at [315, 267] on span "button" at bounding box center [316, 266] width 5 height 5
click at [316, 267] on icon "button" at bounding box center [316, 266] width 6 height 5
click at [123, 228] on button "button" at bounding box center [212, 226] width 247 height 20
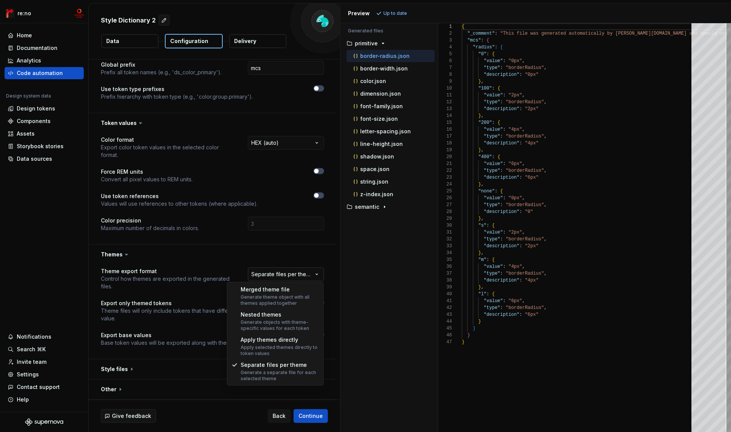
click at [263, 274] on html "**********" at bounding box center [365, 216] width 731 height 432
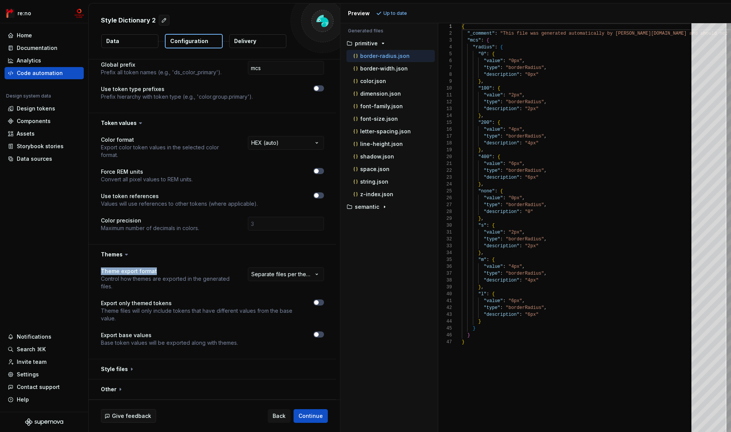
drag, startPoint x: 101, startPoint y: 273, endPoint x: 165, endPoint y: 272, distance: 64.0
click at [165, 272] on p "Theme export format" at bounding box center [167, 271] width 133 height 8
